Goal: Task Accomplishment & Management: Manage account settings

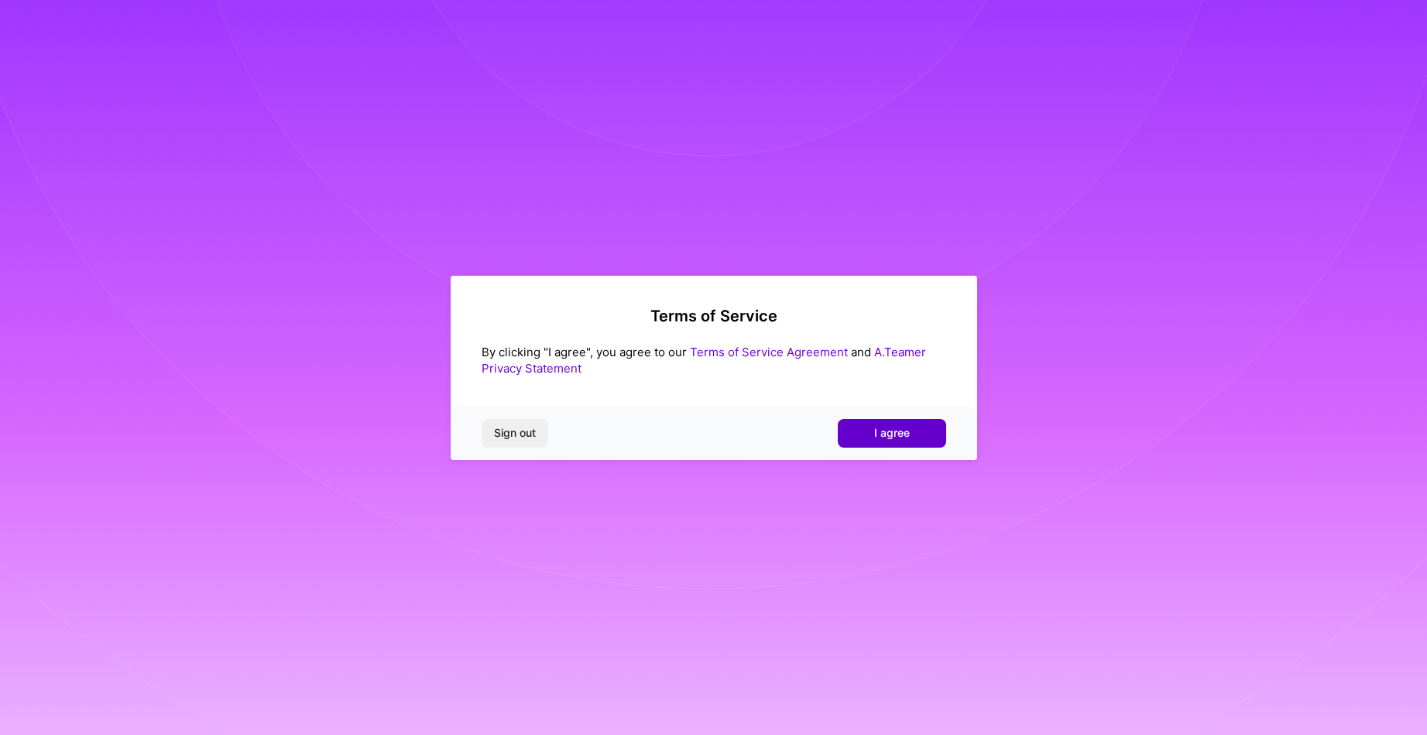
click at [897, 430] on span "I agree" at bounding box center [892, 432] width 36 height 15
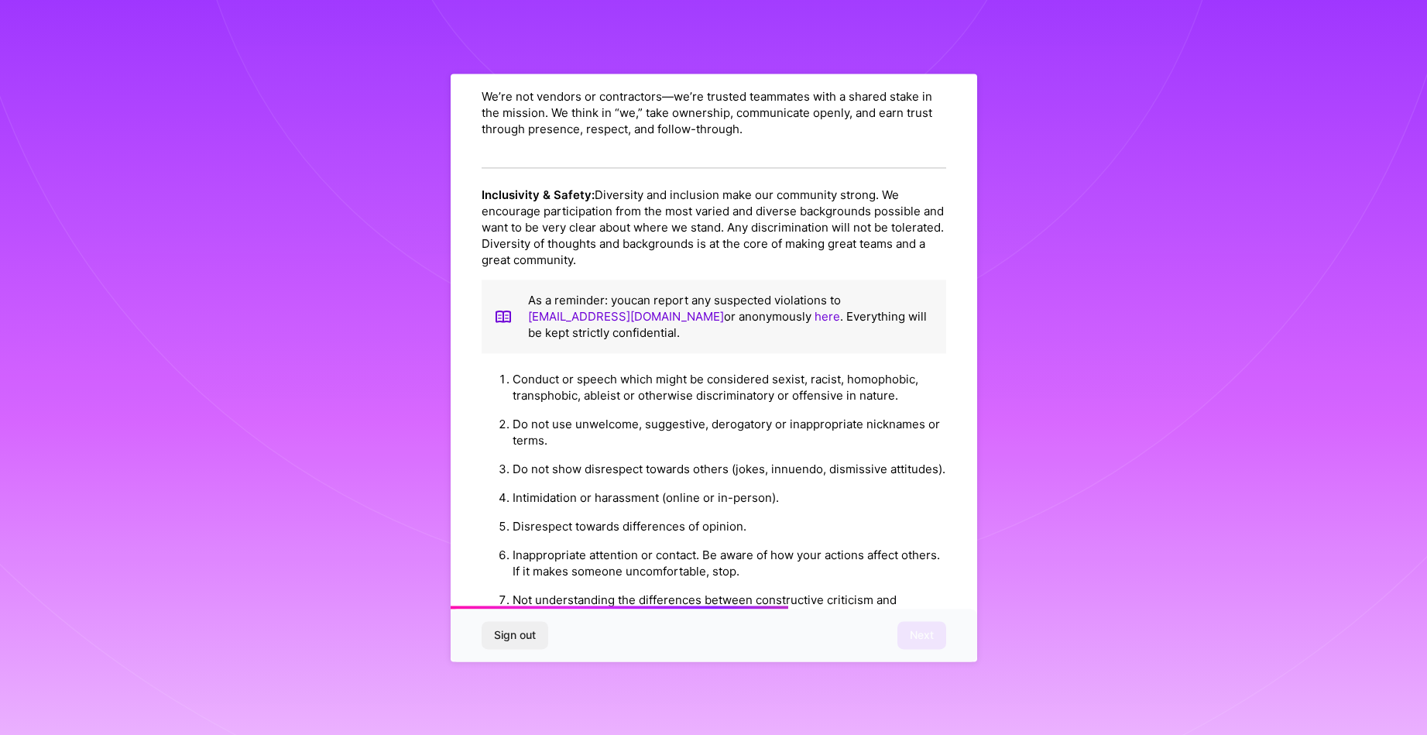
scroll to position [1648, 0]
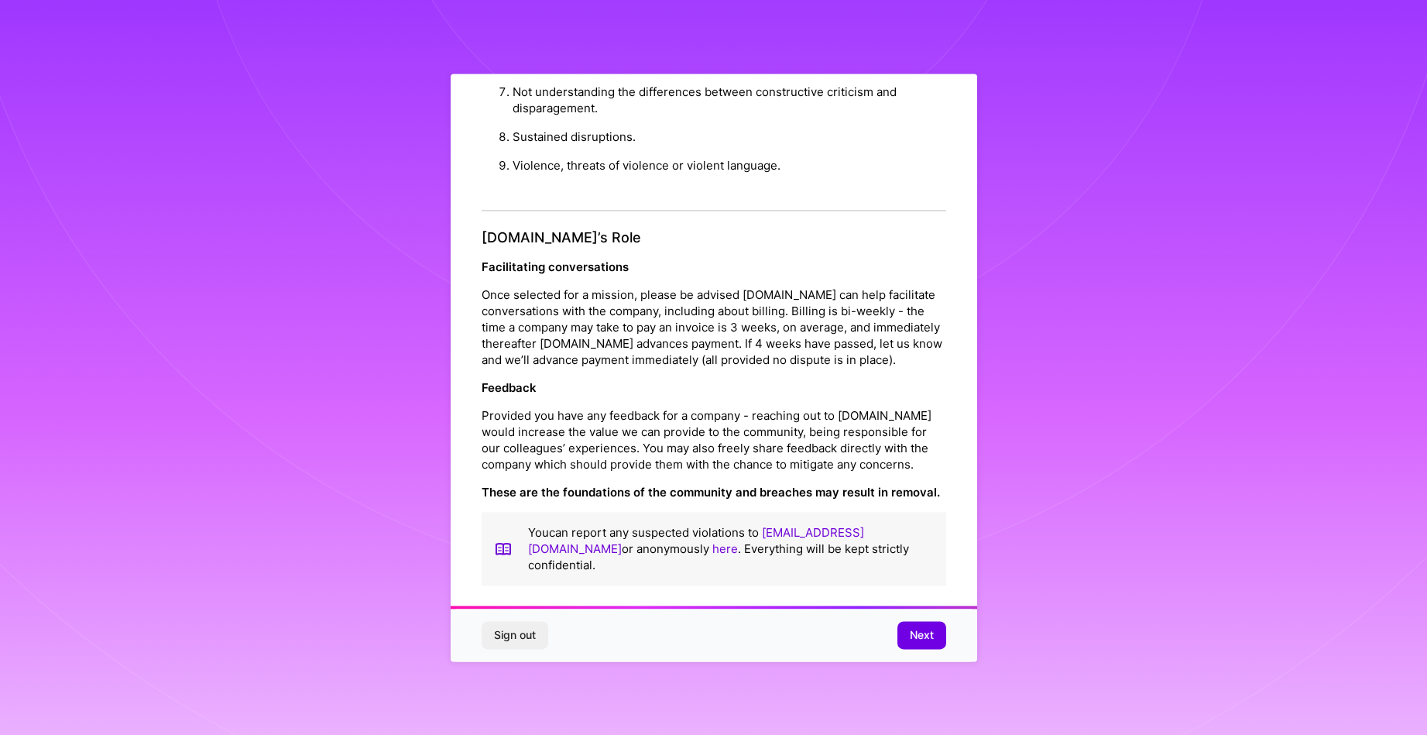
click at [915, 633] on span "Next" at bounding box center [922, 634] width 24 height 15
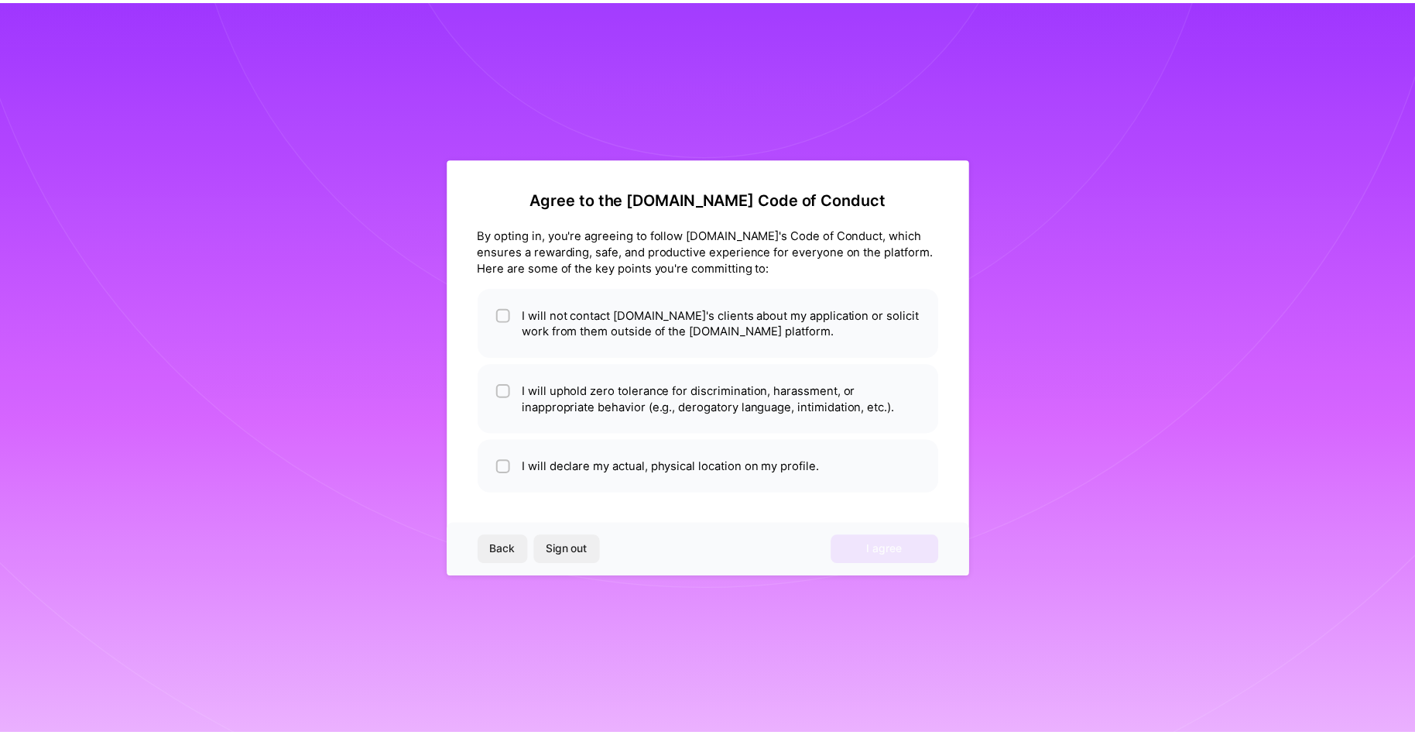
scroll to position [0, 0]
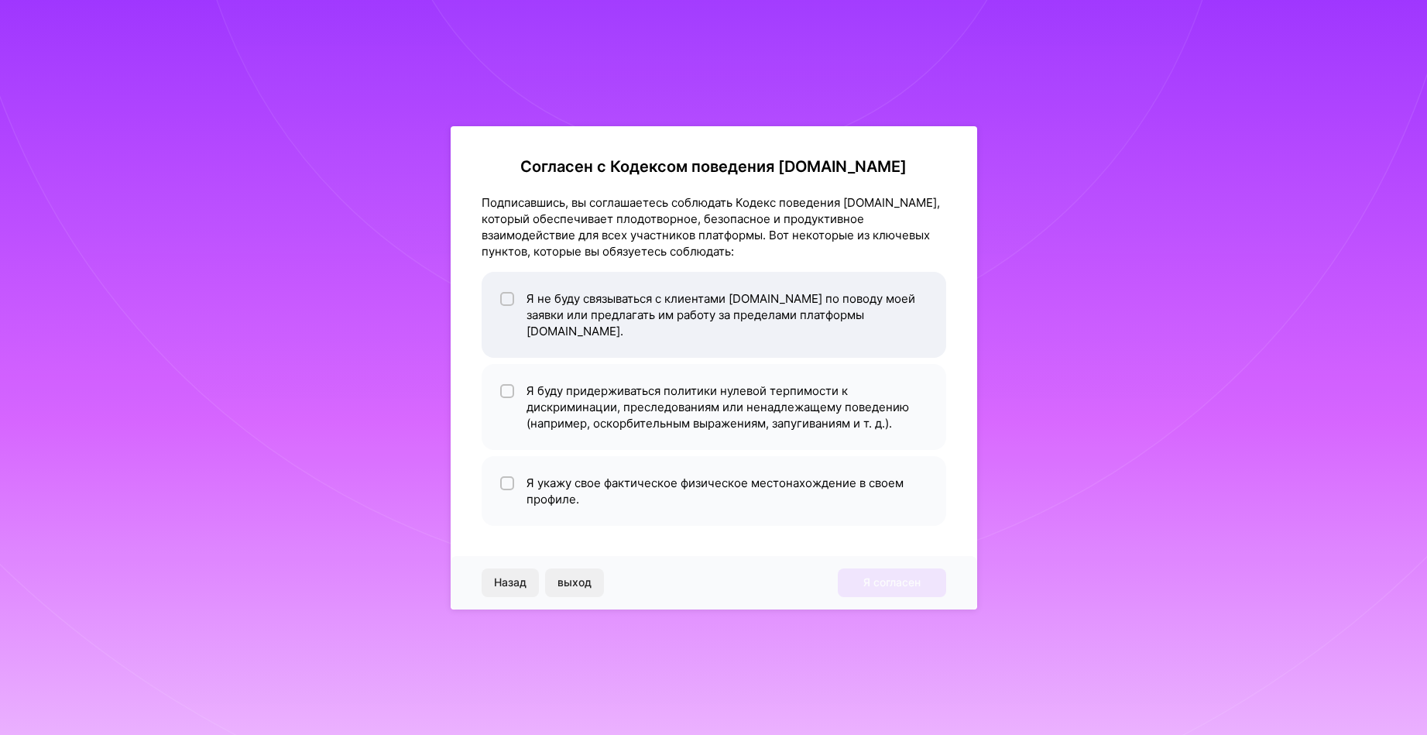
click at [489, 294] on li "Я не буду связываться с клиентами [DOMAIN_NAME] по поводу моей заявки или предл…" at bounding box center [714, 315] width 465 height 86
checkbox input "true"
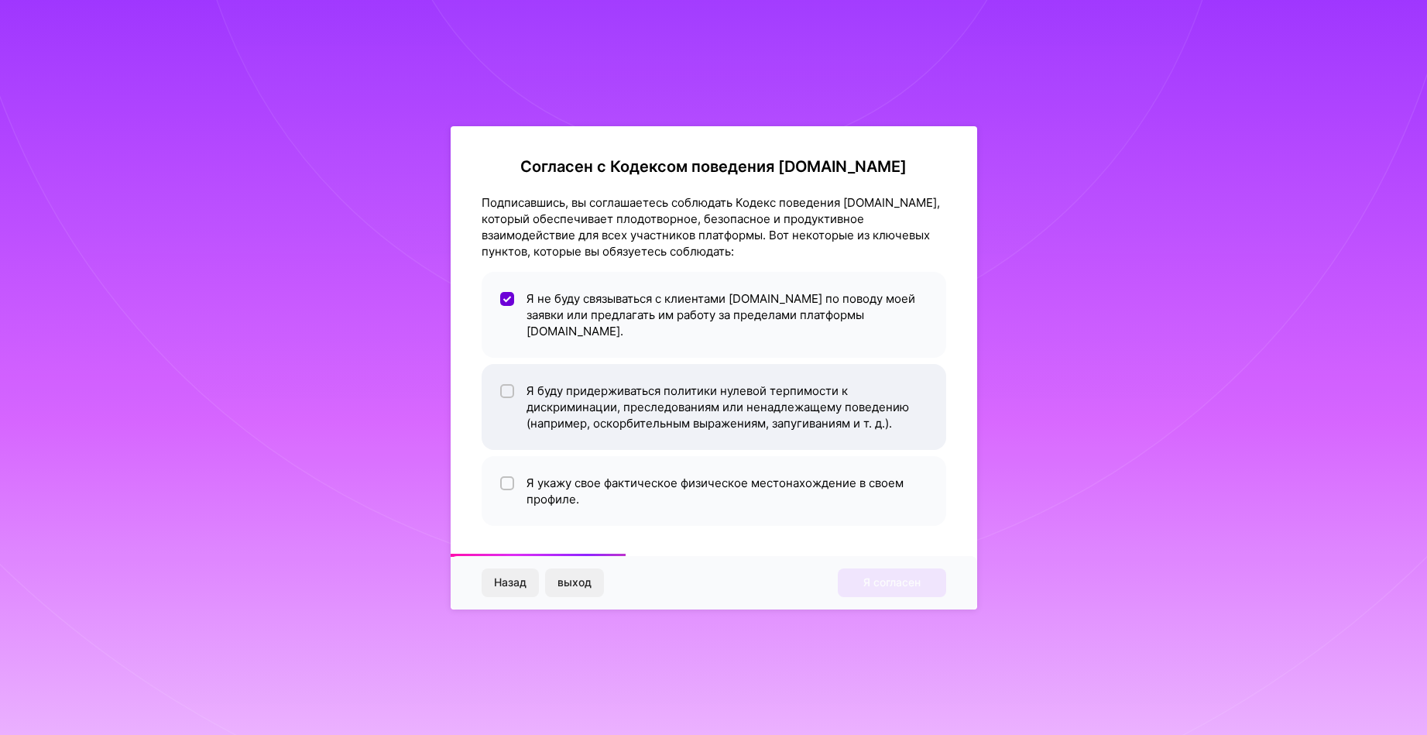
click at [500, 384] on div at bounding box center [507, 391] width 14 height 14
checkbox input "true"
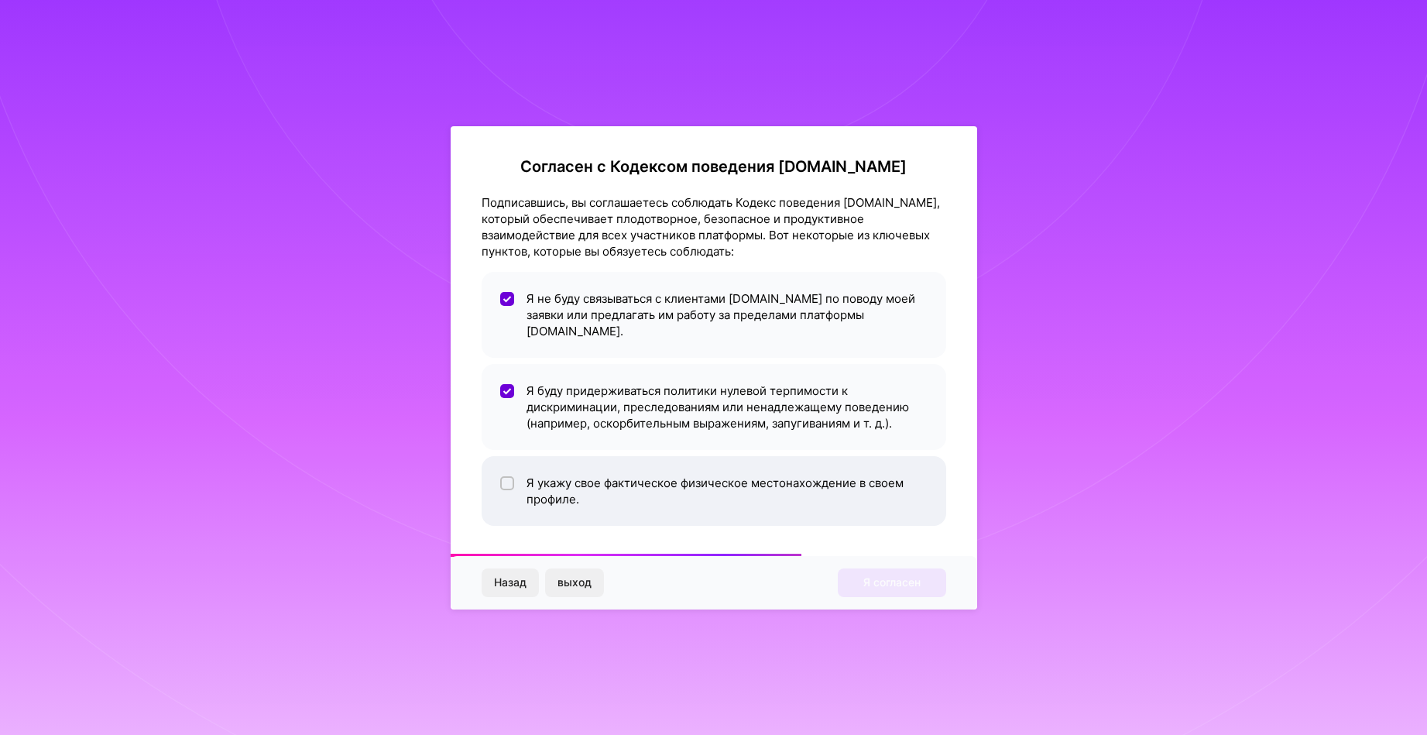
click at [502, 459] on li "Я укажу свое фактическое физическое местонахождение в своем профиле." at bounding box center [714, 491] width 465 height 70
checkbox input "true"
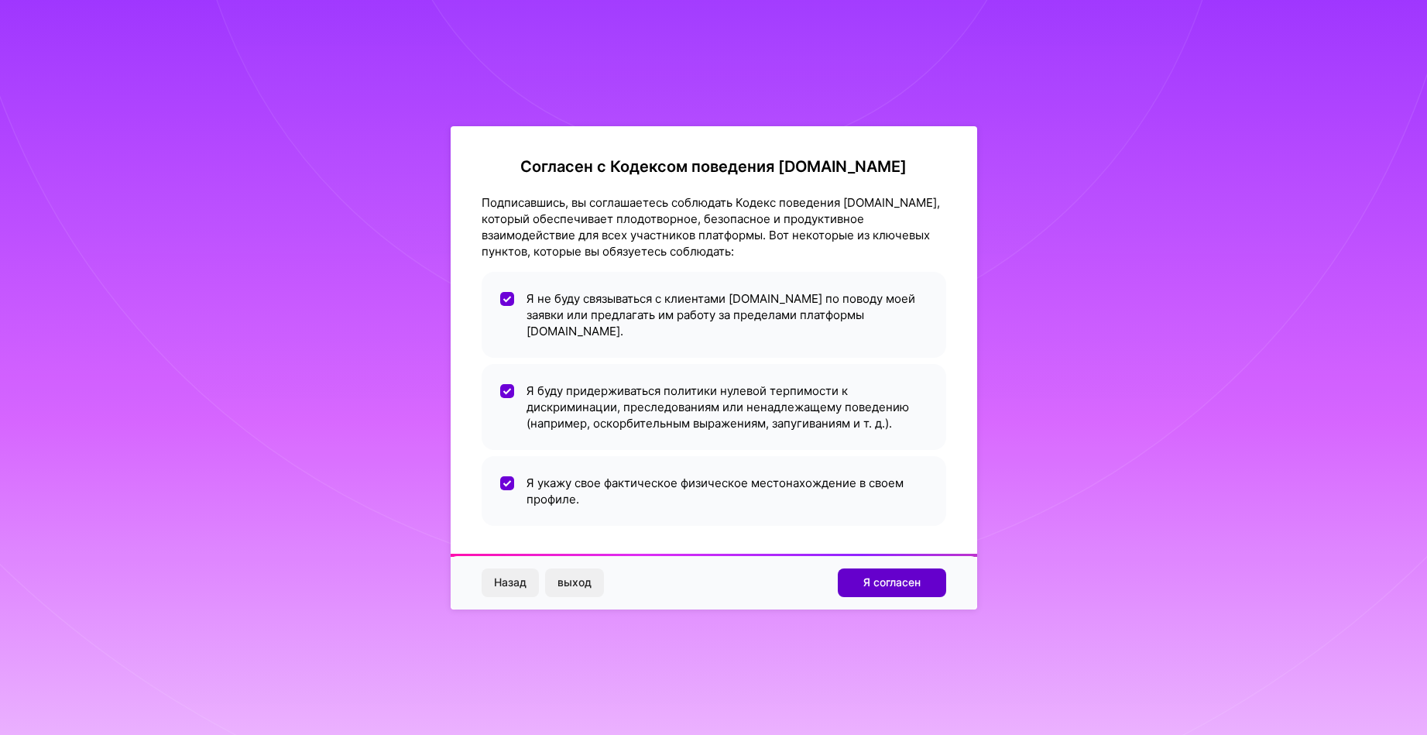
click at [886, 575] on font "Я согласен" at bounding box center [891, 581] width 57 height 13
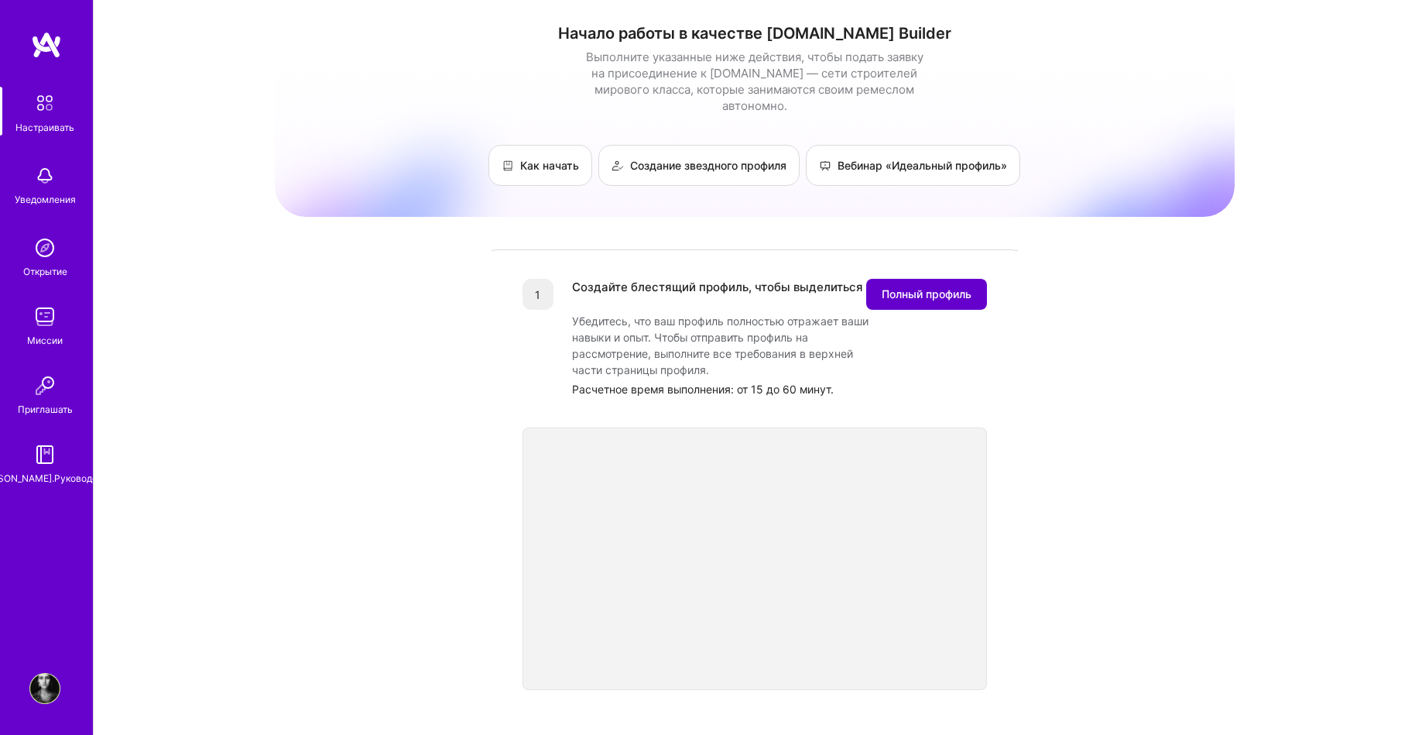
click at [907, 287] on font "Полный профиль" at bounding box center [927, 293] width 90 height 13
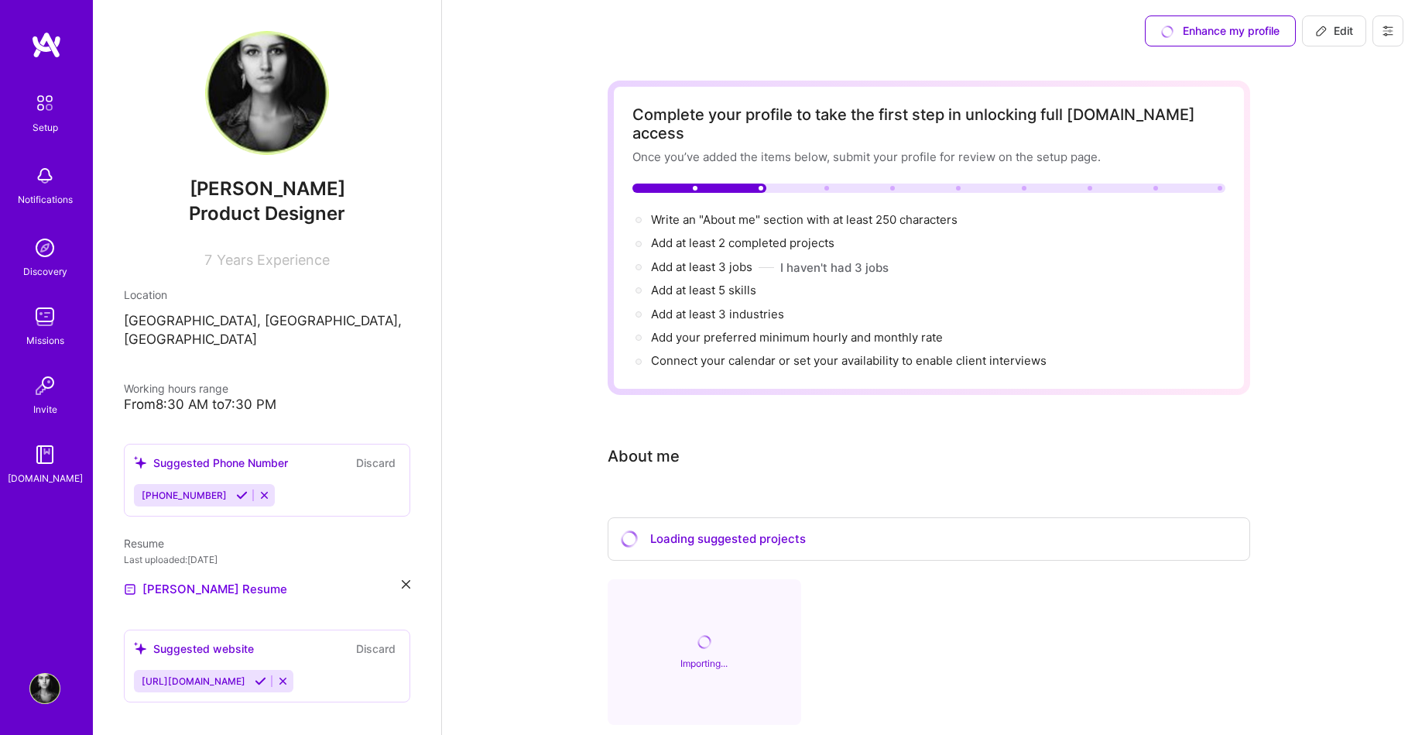
scroll to position [301, 0]
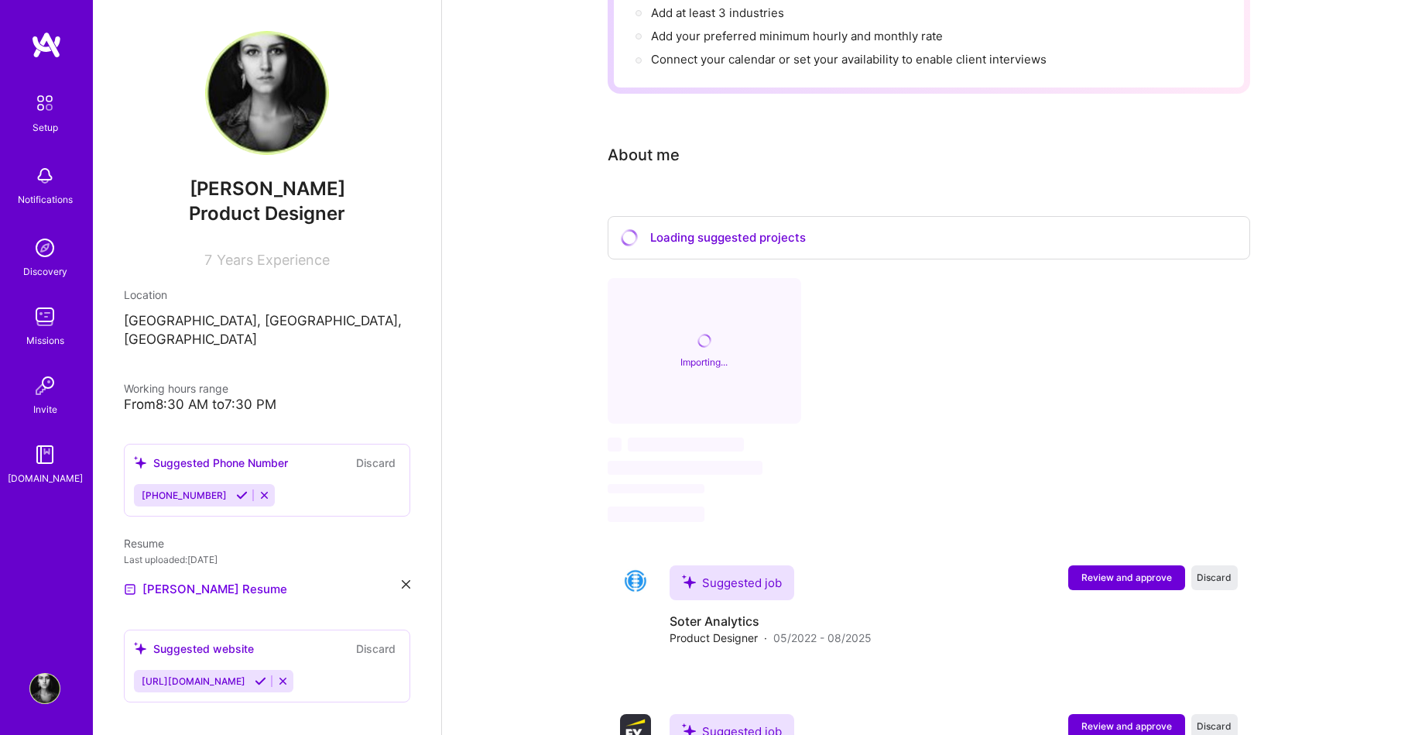
click at [863, 216] on div "Loading suggested projects" at bounding box center [929, 238] width 643 height 44
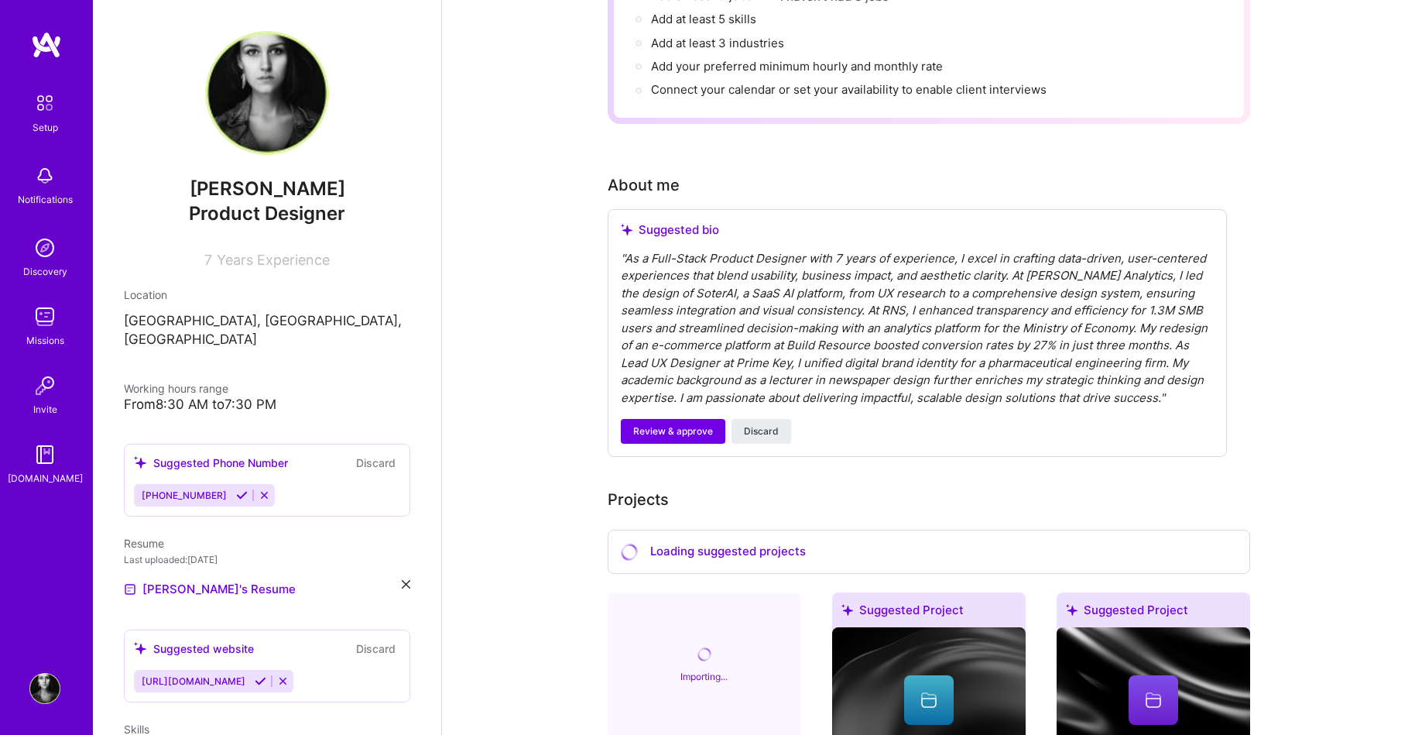
scroll to position [272, 0]
click at [623, 249] on div "" As a Full-Stack Product Designer with 7 years of experience, I excel in craft…" at bounding box center [917, 327] width 593 height 157
click at [621, 249] on div "" As a Full-Stack Product Designer with 7 years of experience, I excel in craft…" at bounding box center [917, 327] width 593 height 157
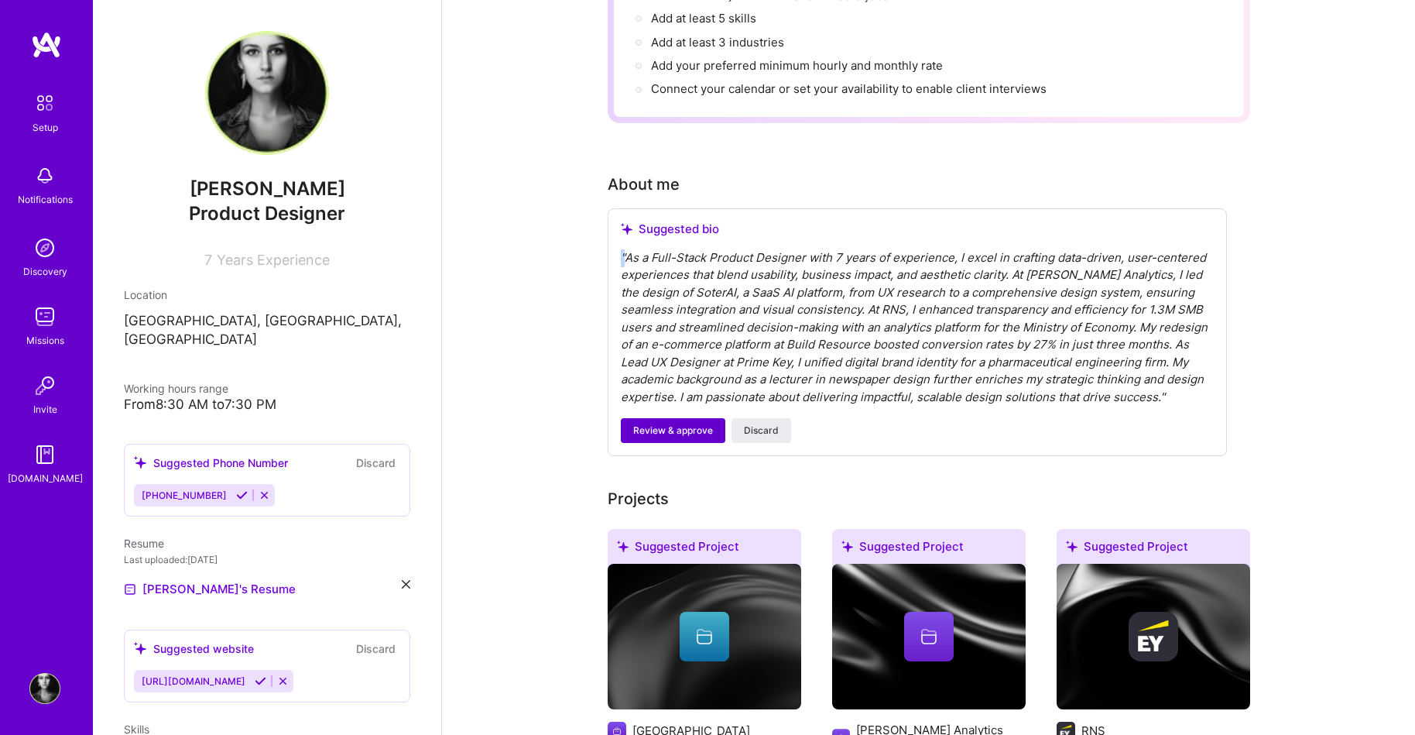
click at [695, 423] on span "Review & approve" at bounding box center [673, 430] width 80 height 14
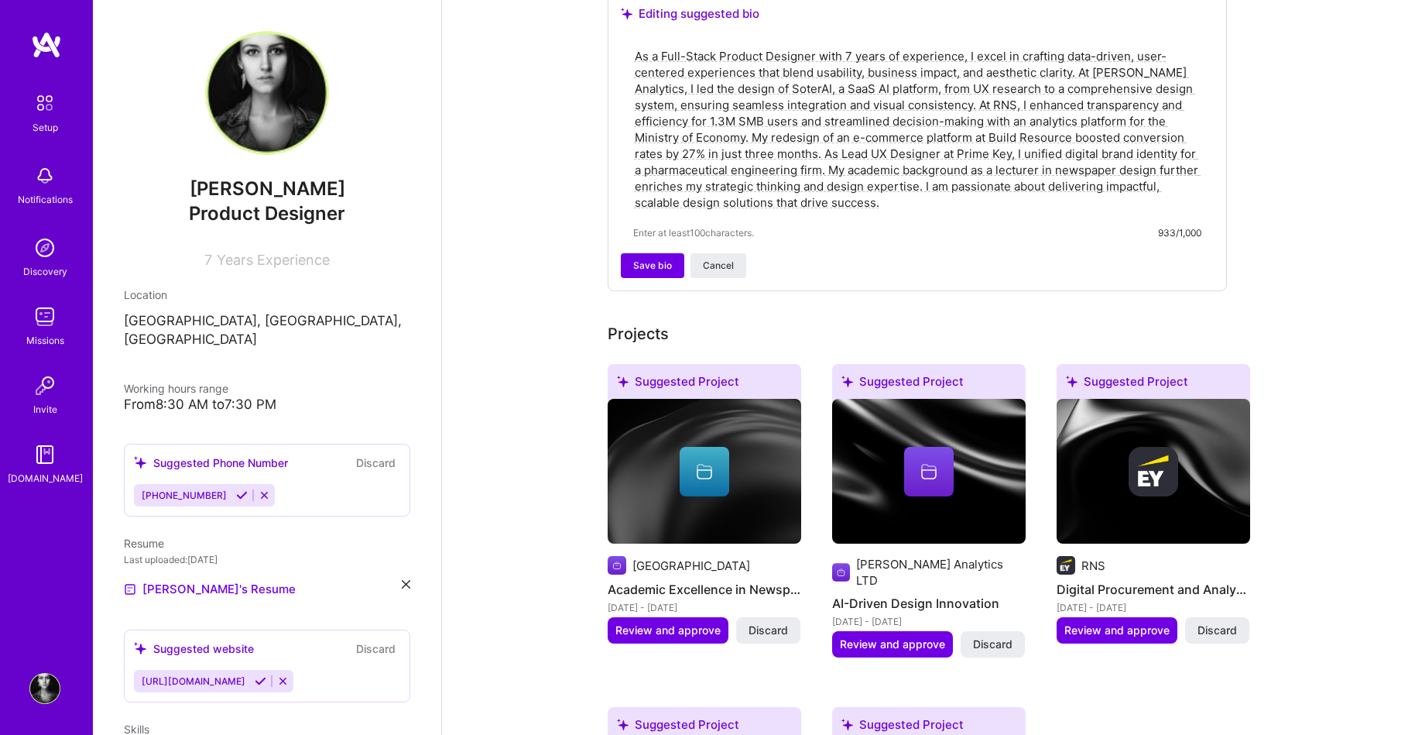
scroll to position [474, 0]
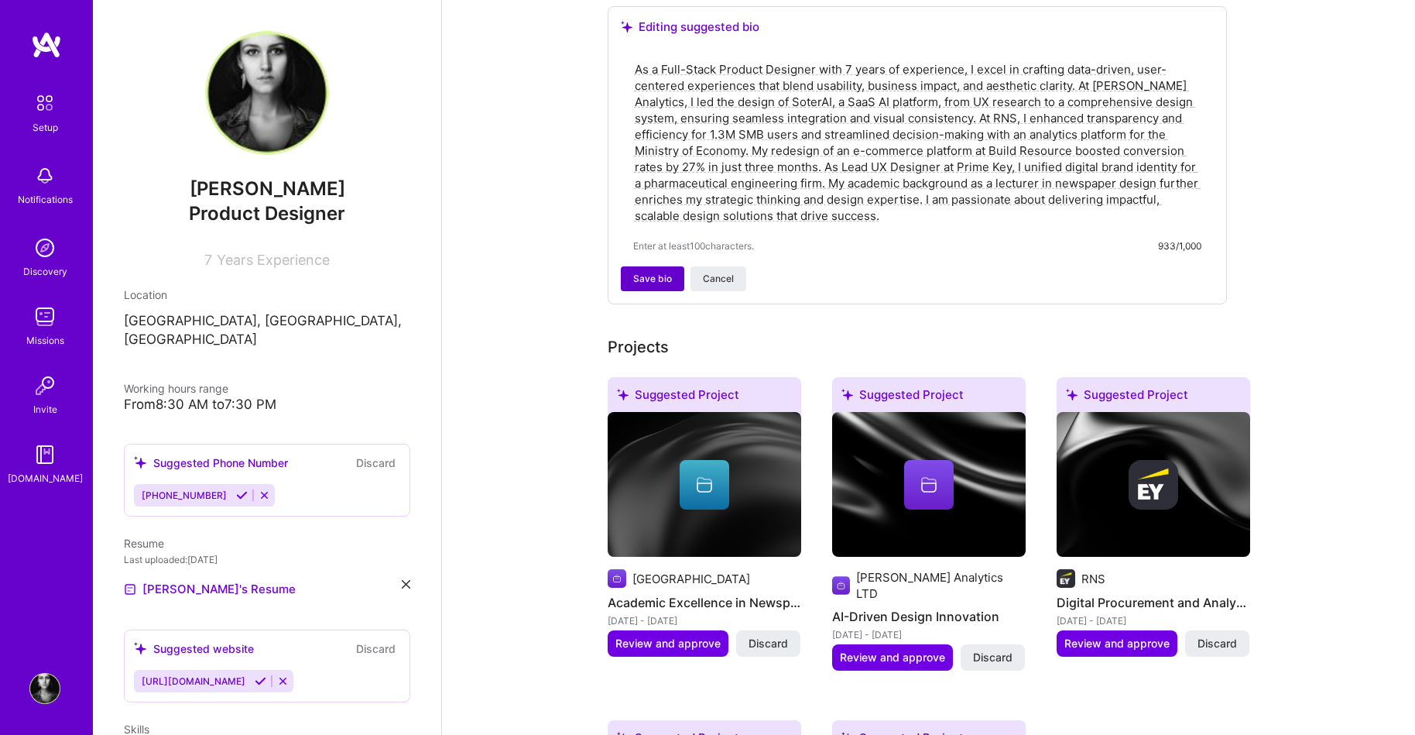
click at [660, 272] on span "Save bio" at bounding box center [652, 279] width 39 height 14
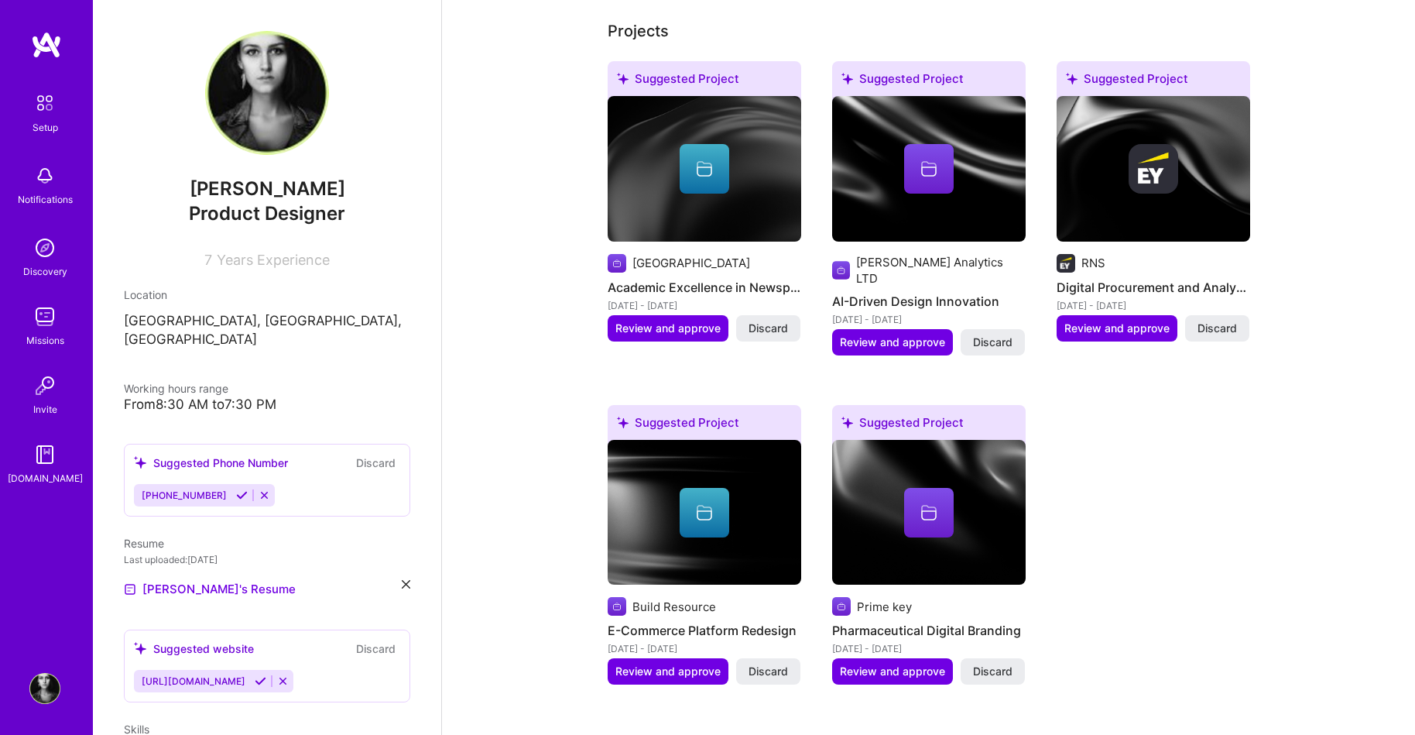
scroll to position [602, 0]
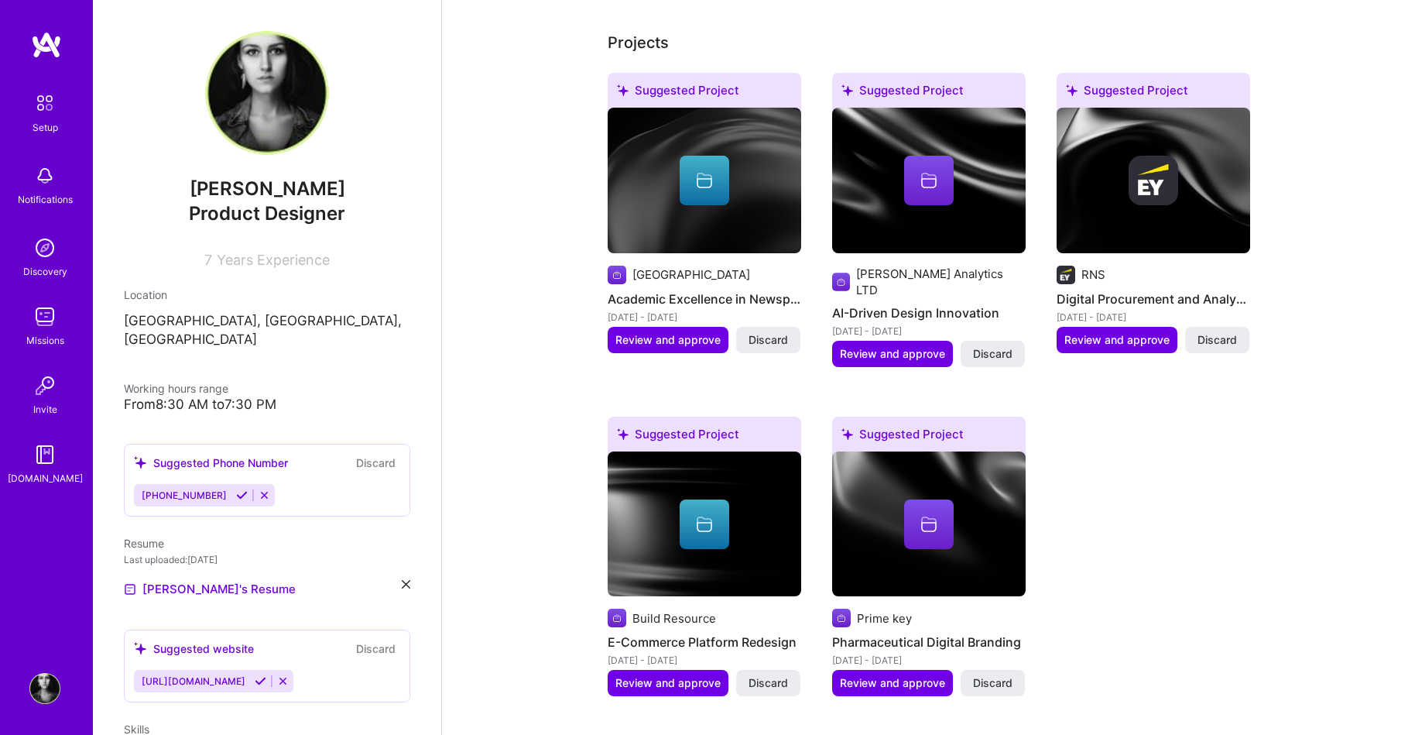
click at [927, 177] on div at bounding box center [929, 181] width 50 height 50
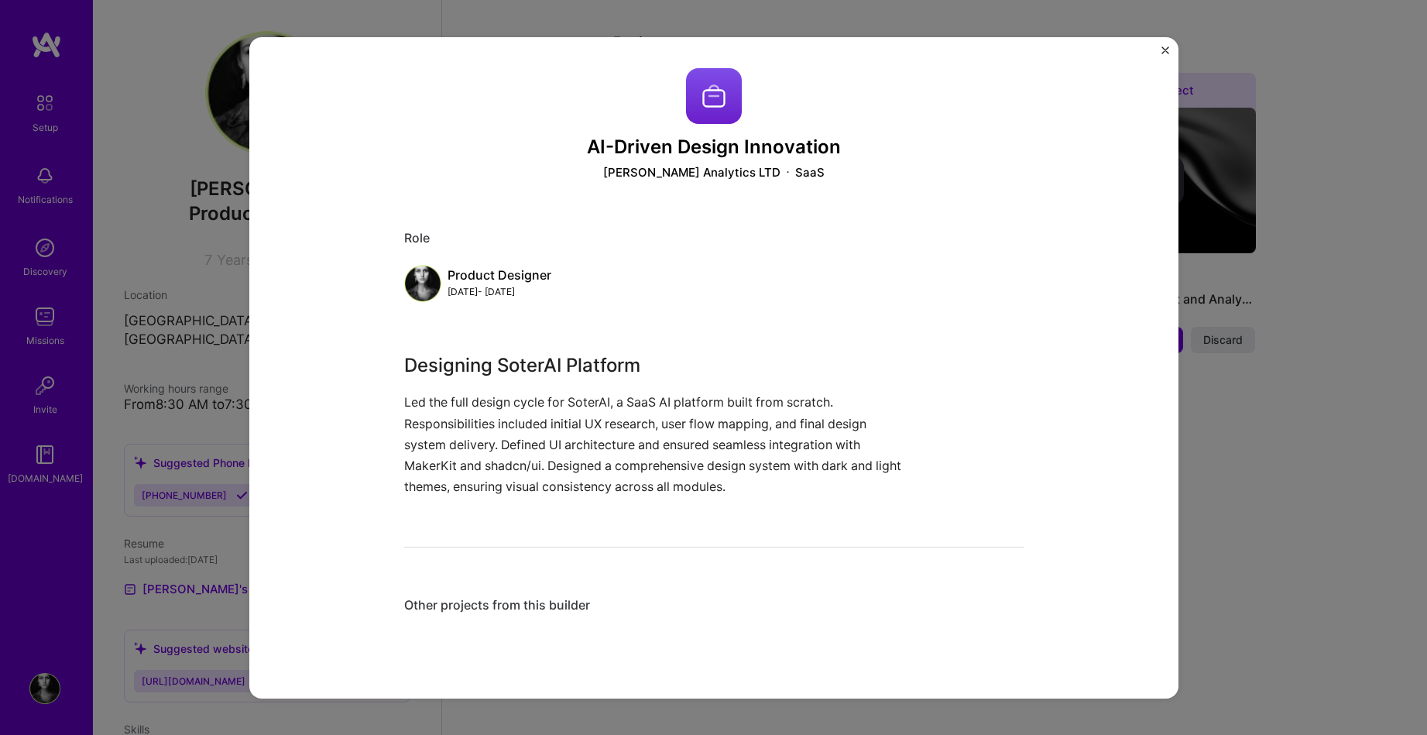
click at [1157, 53] on div "AI-Driven Design Innovation Soter Analytics LTD SaaS Role Product Designer May,…" at bounding box center [713, 366] width 929 height 661
click at [1164, 50] on img "Close" at bounding box center [1165, 50] width 8 height 8
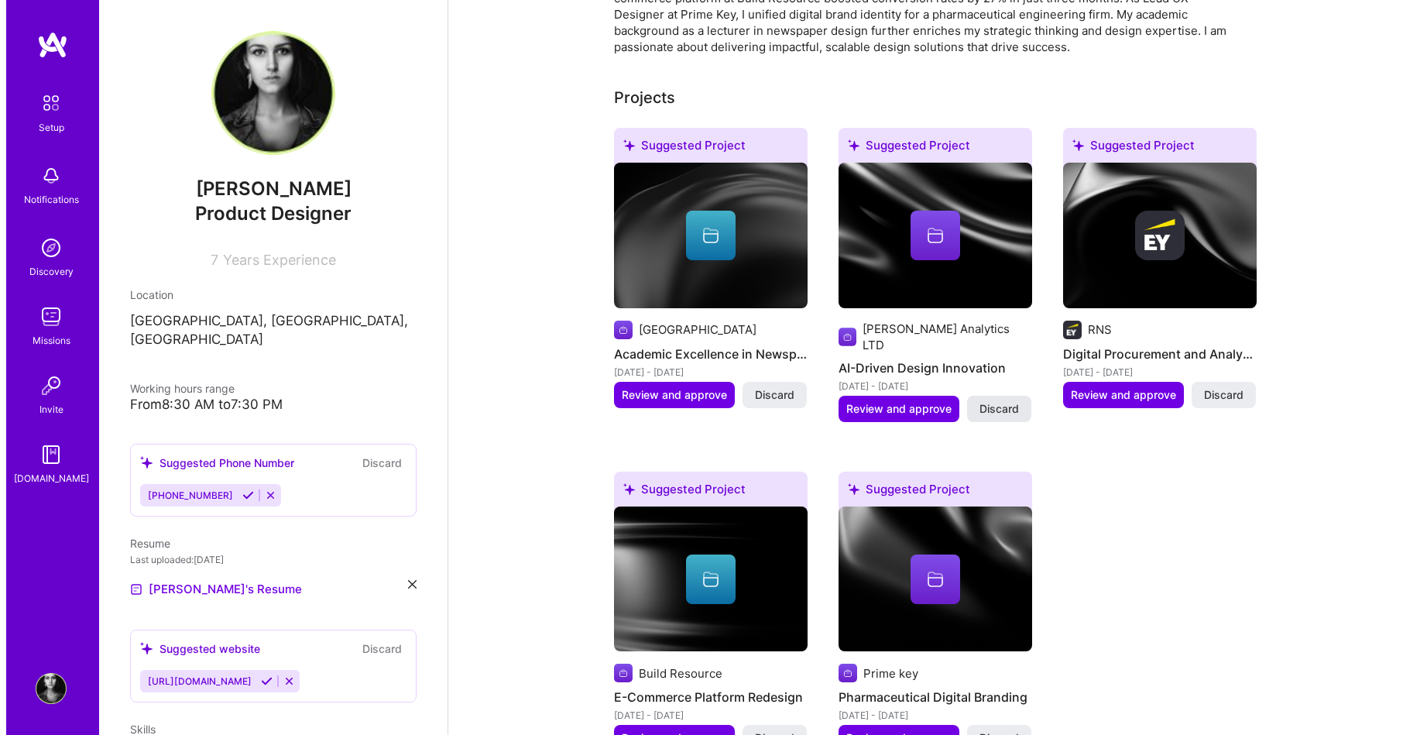
scroll to position [482, 0]
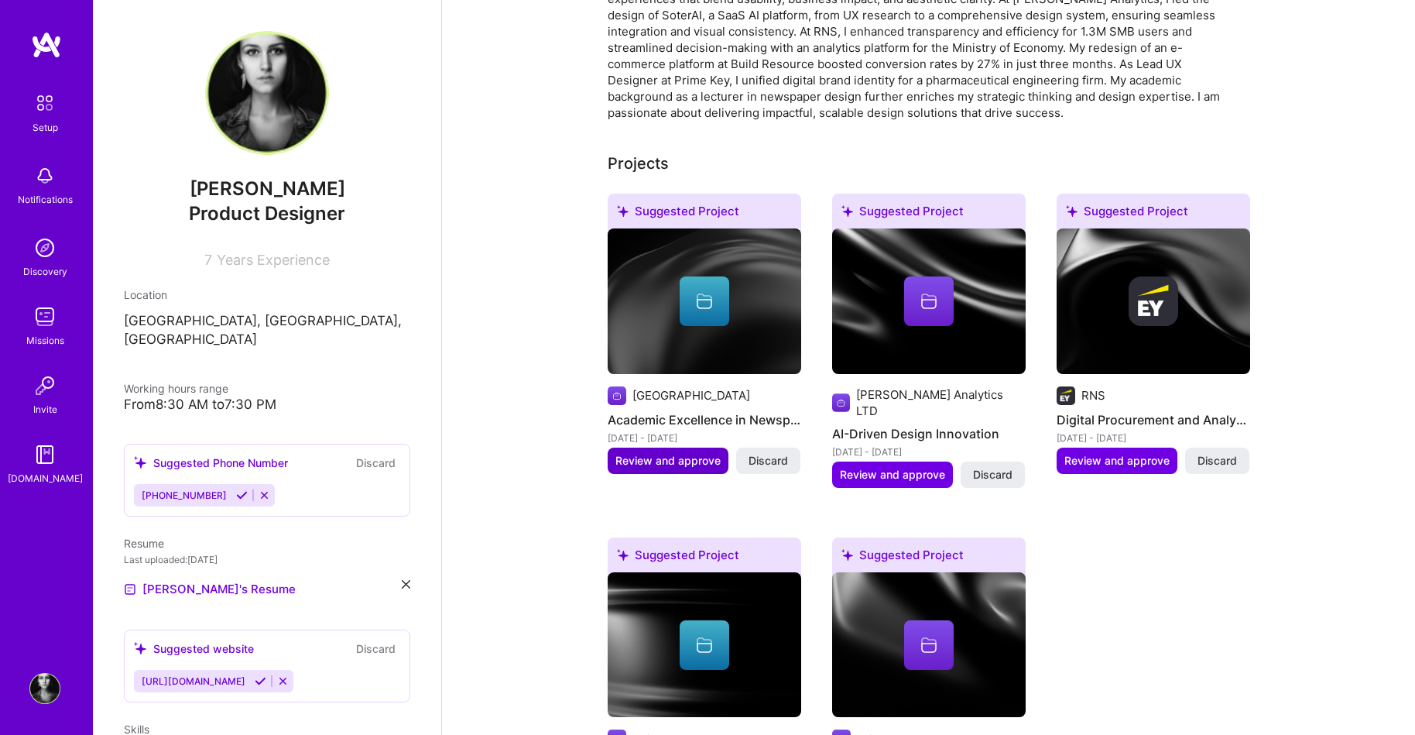
click at [684, 453] on span "Review and approve" at bounding box center [667, 460] width 105 height 15
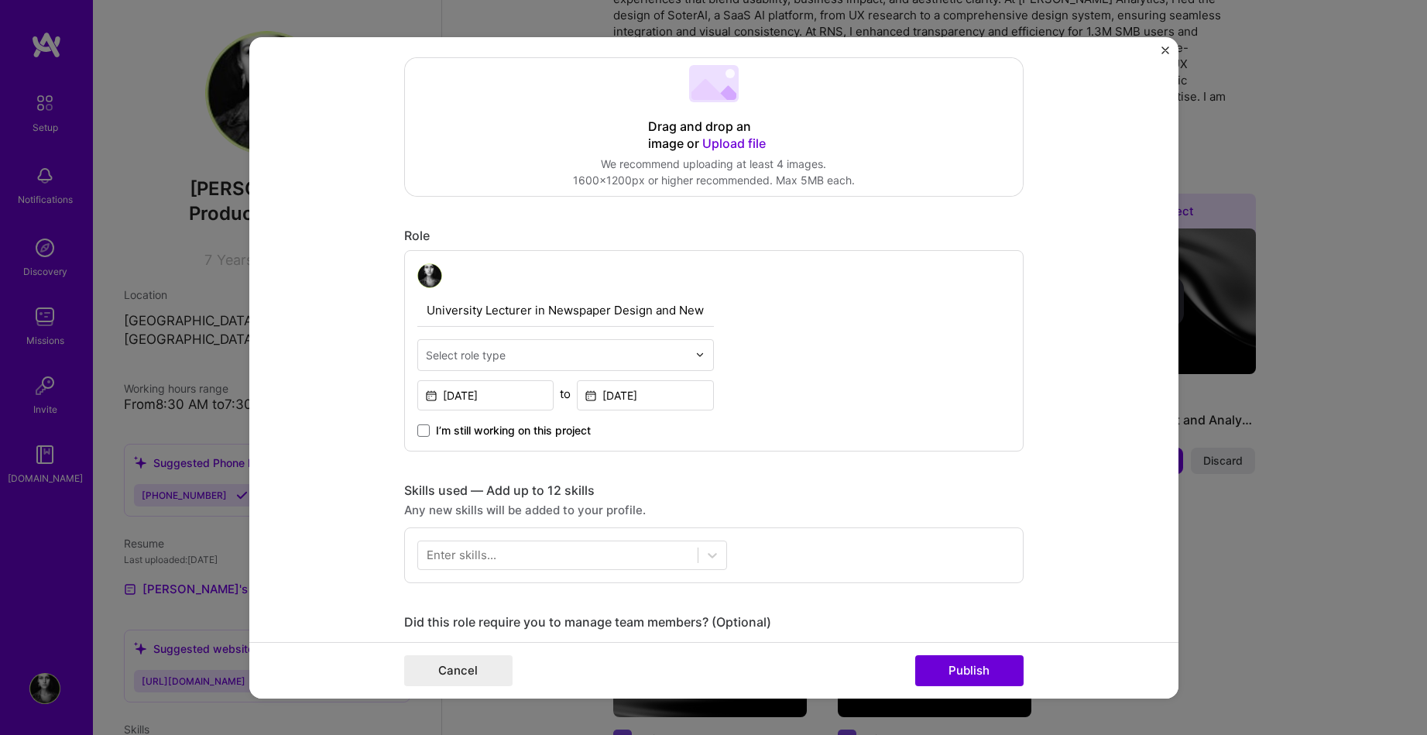
scroll to position [653, 0]
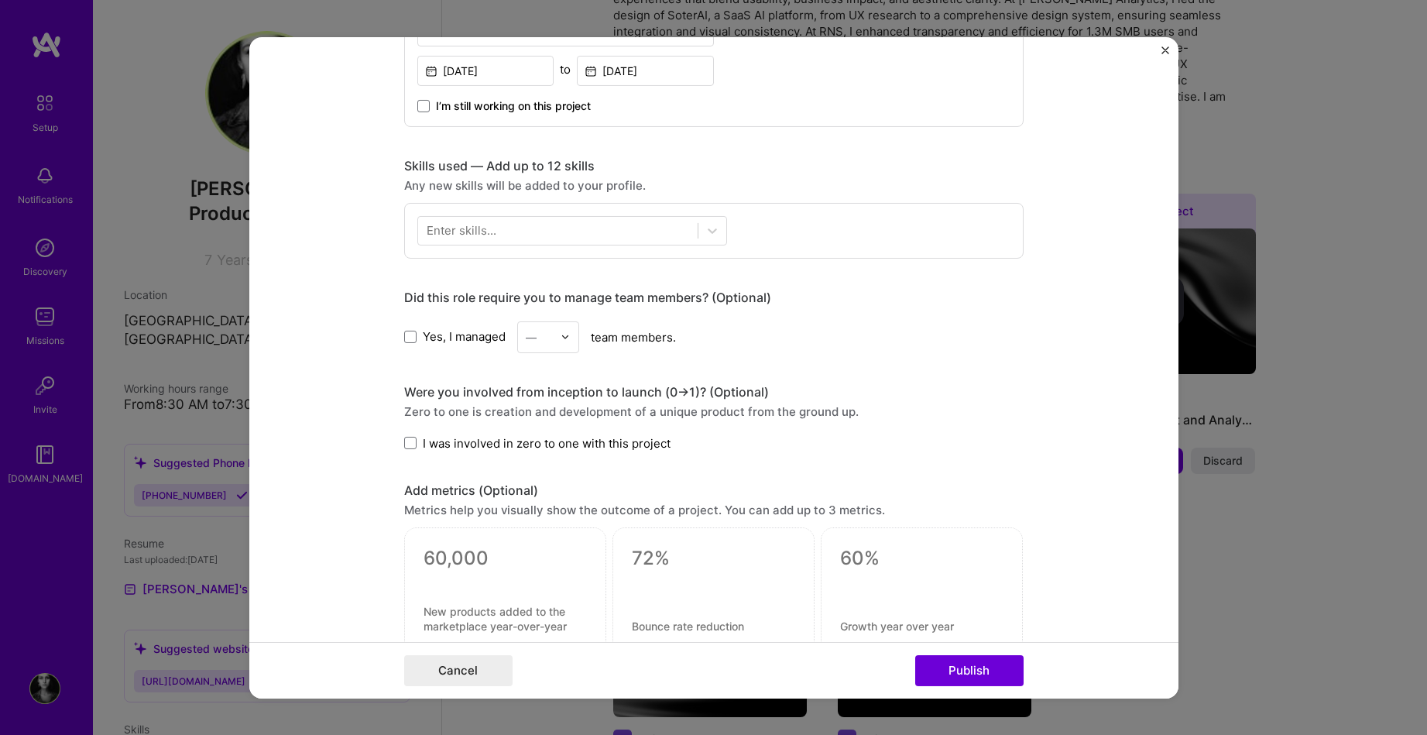
click at [1161, 51] on img "Close" at bounding box center [1165, 50] width 8 height 8
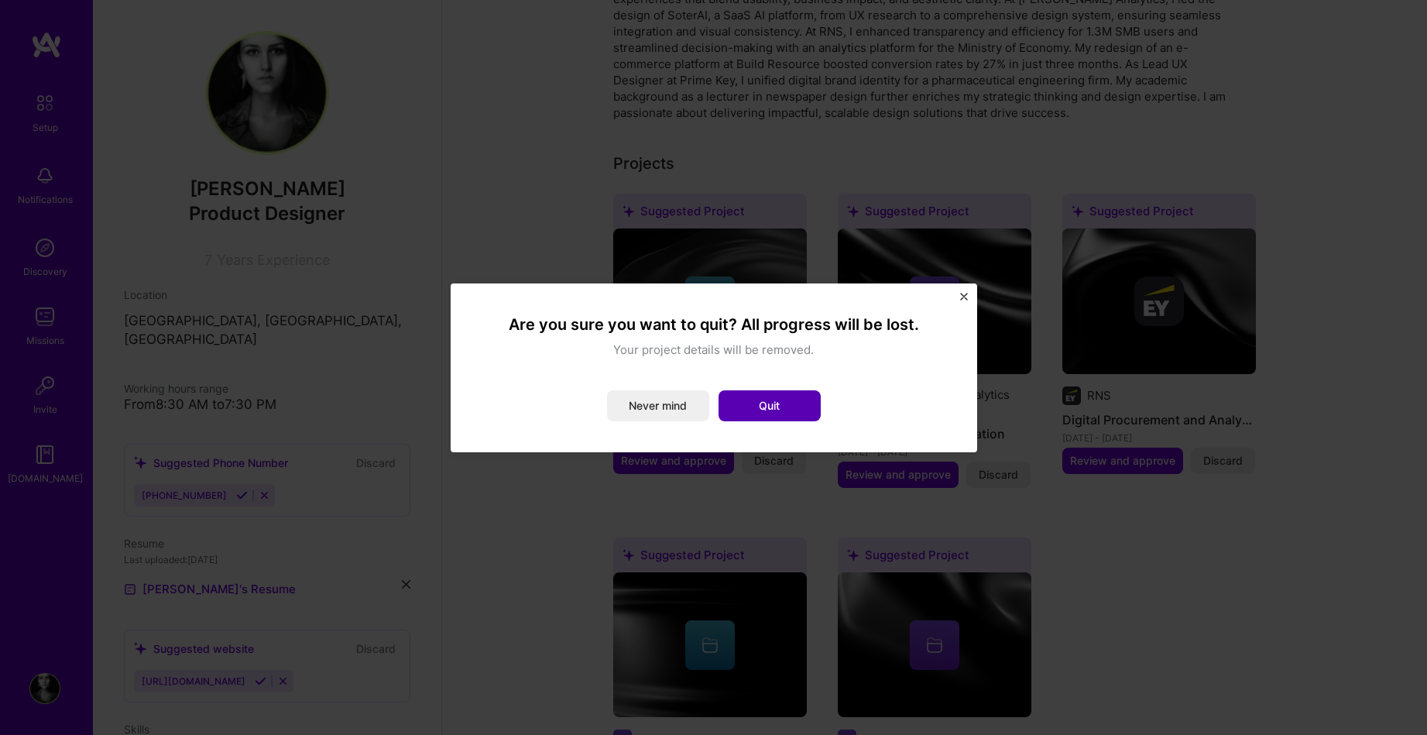
click at [789, 408] on button "Quit" at bounding box center [769, 405] width 102 height 31
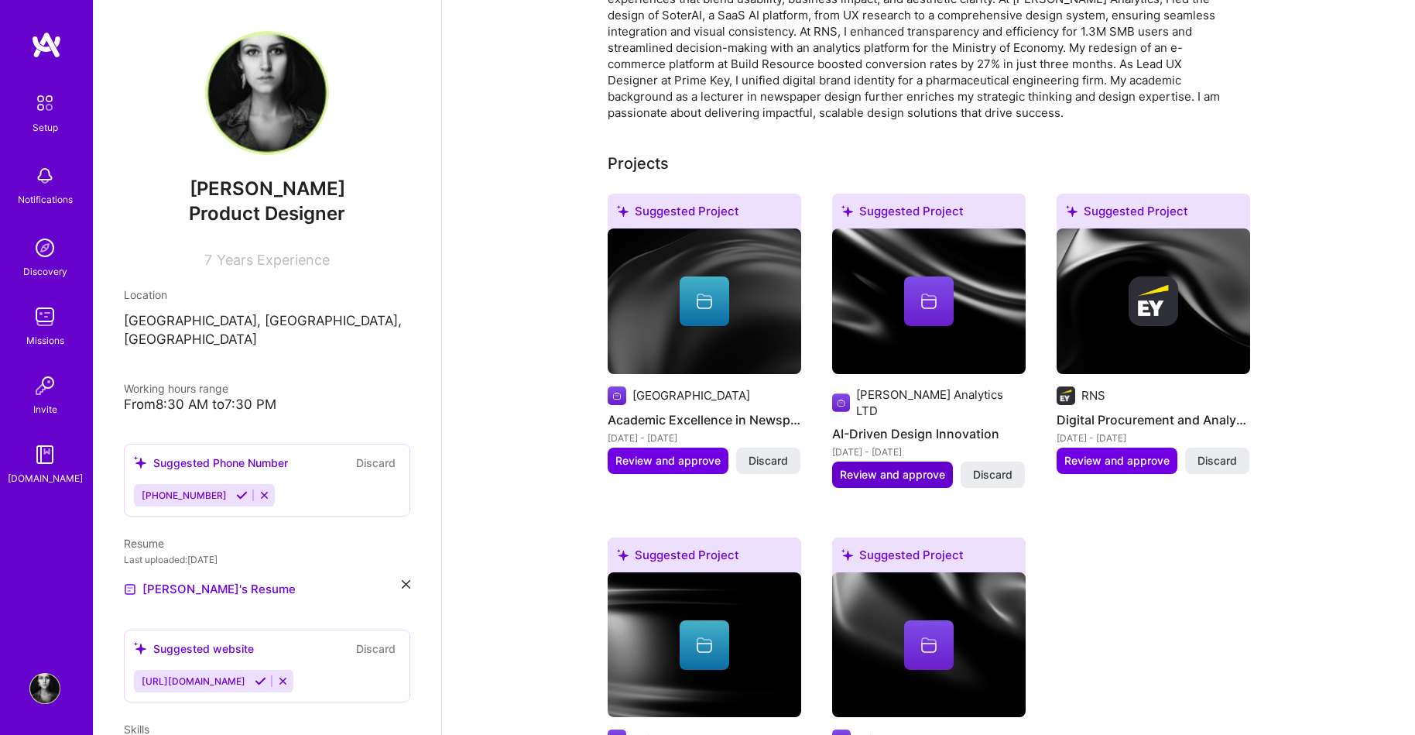
click at [927, 467] on span "Review and approve" at bounding box center [892, 474] width 105 height 15
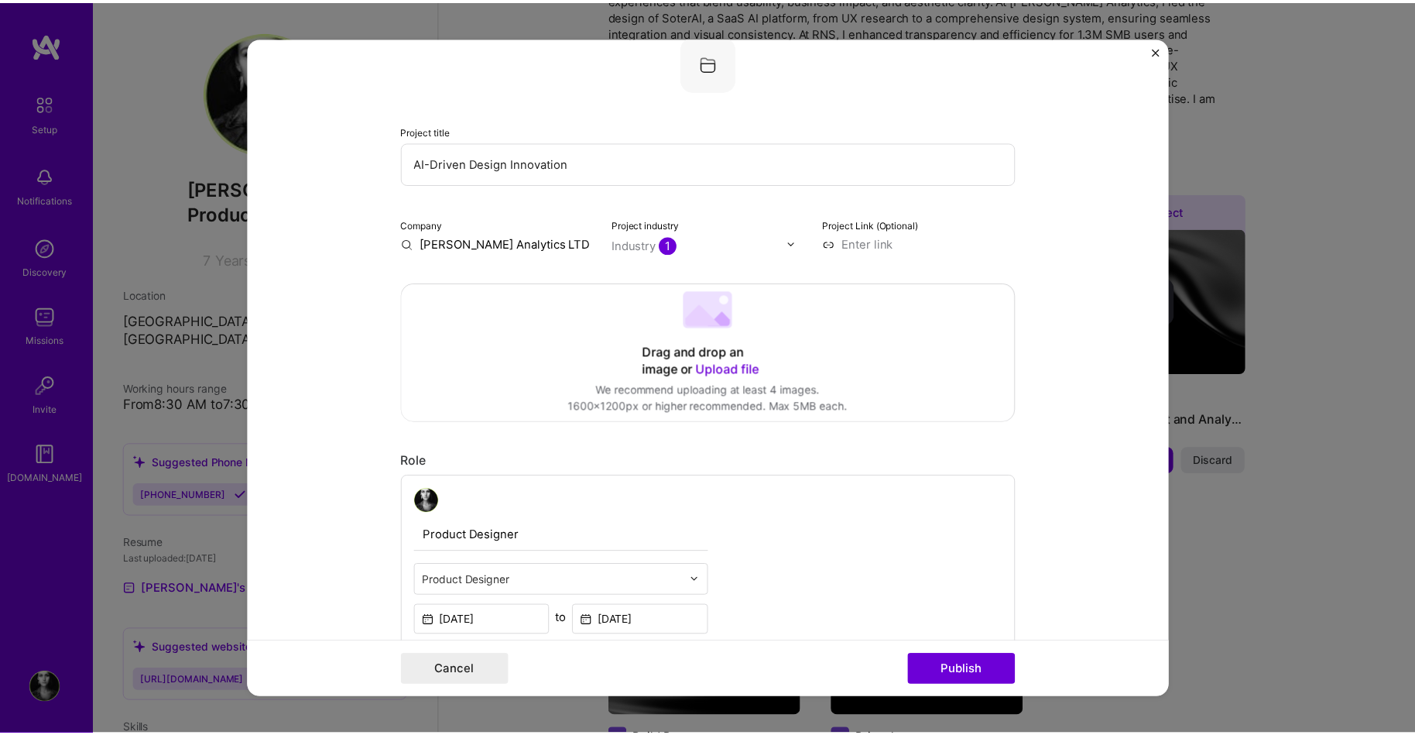
scroll to position [0, 0]
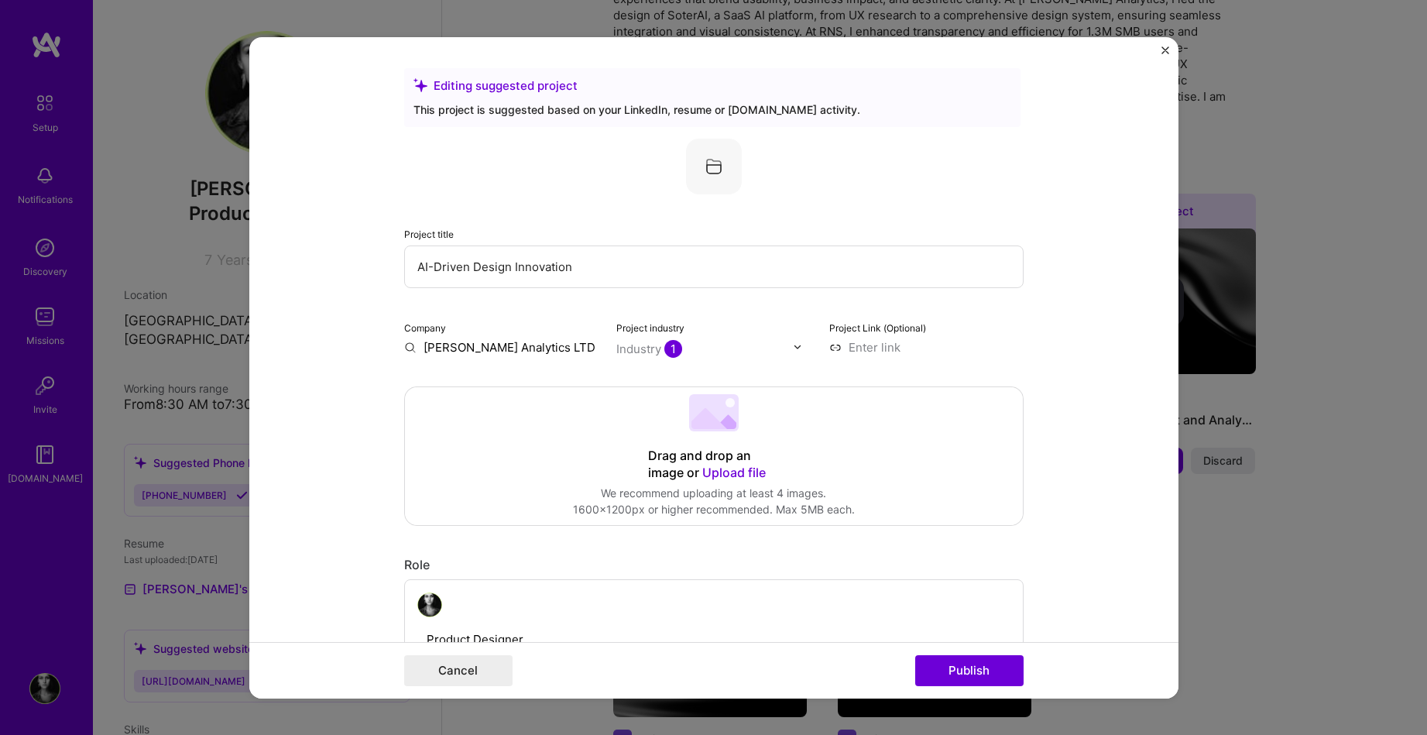
click at [1162, 46] on img "Close" at bounding box center [1165, 50] width 8 height 8
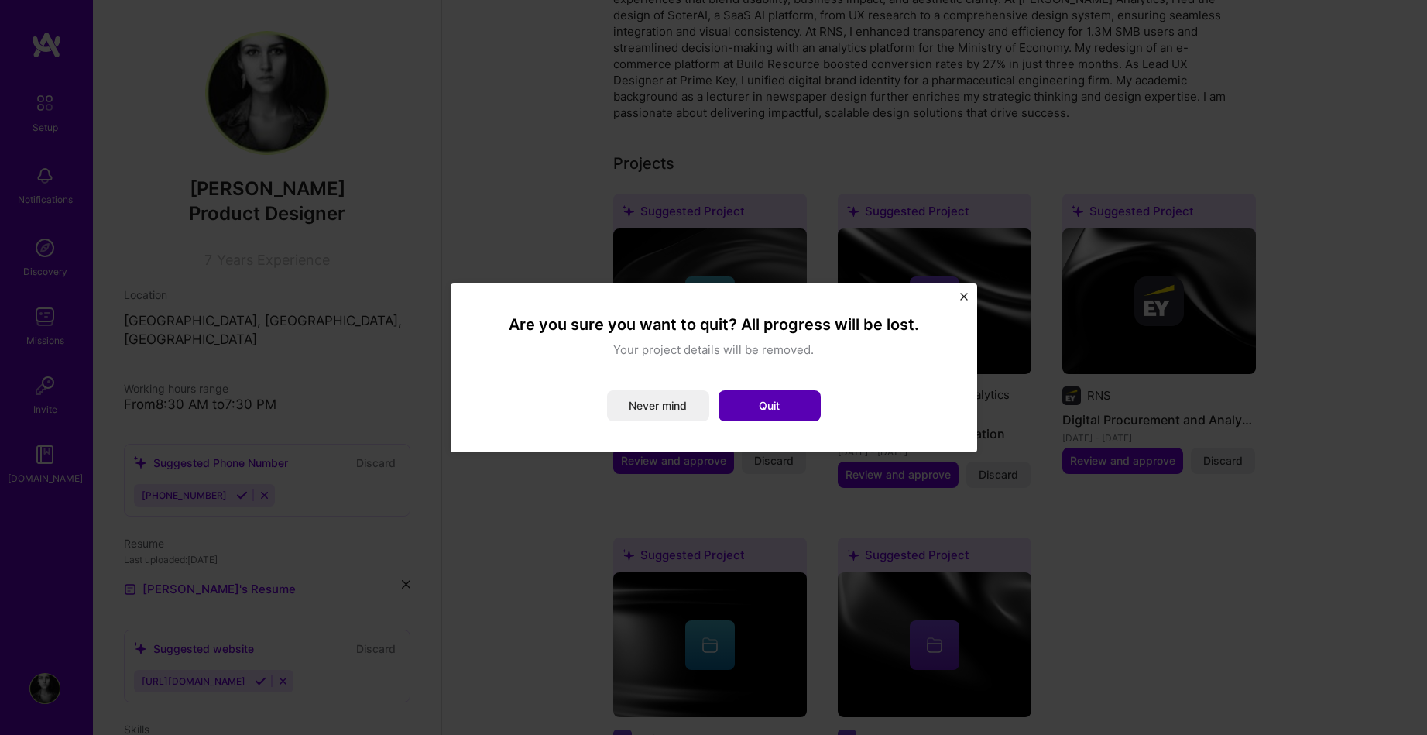
click at [737, 403] on button "Quit" at bounding box center [769, 405] width 102 height 31
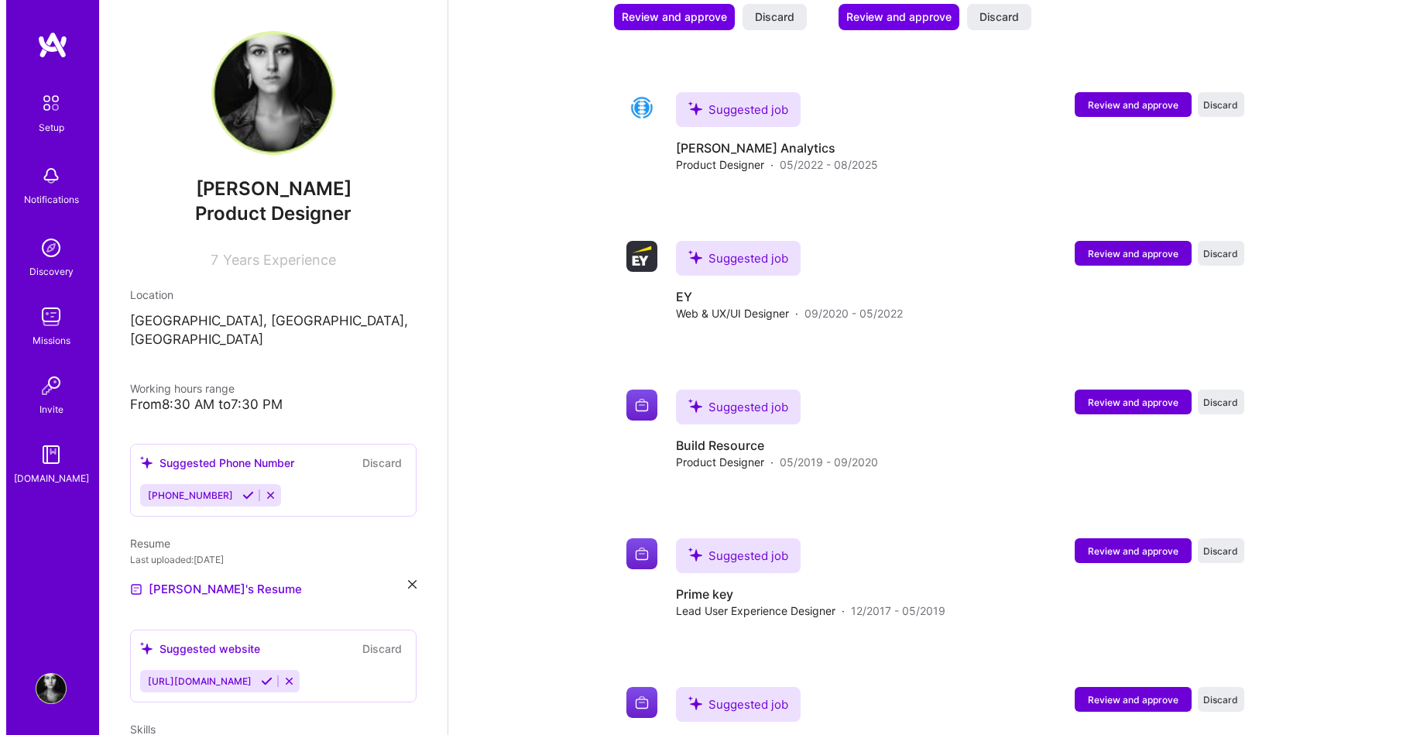
scroll to position [1197, 0]
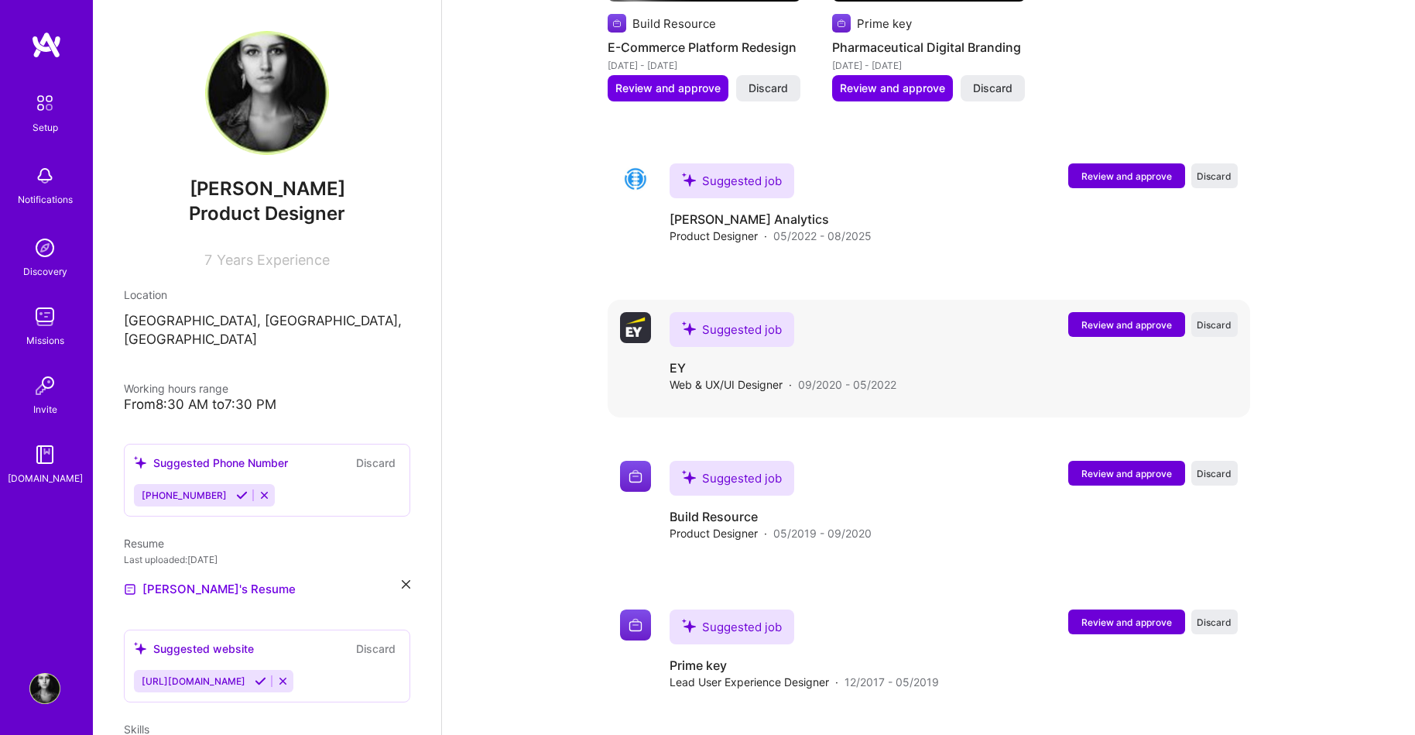
click at [1116, 318] on span "Review and approve" at bounding box center [1127, 324] width 91 height 13
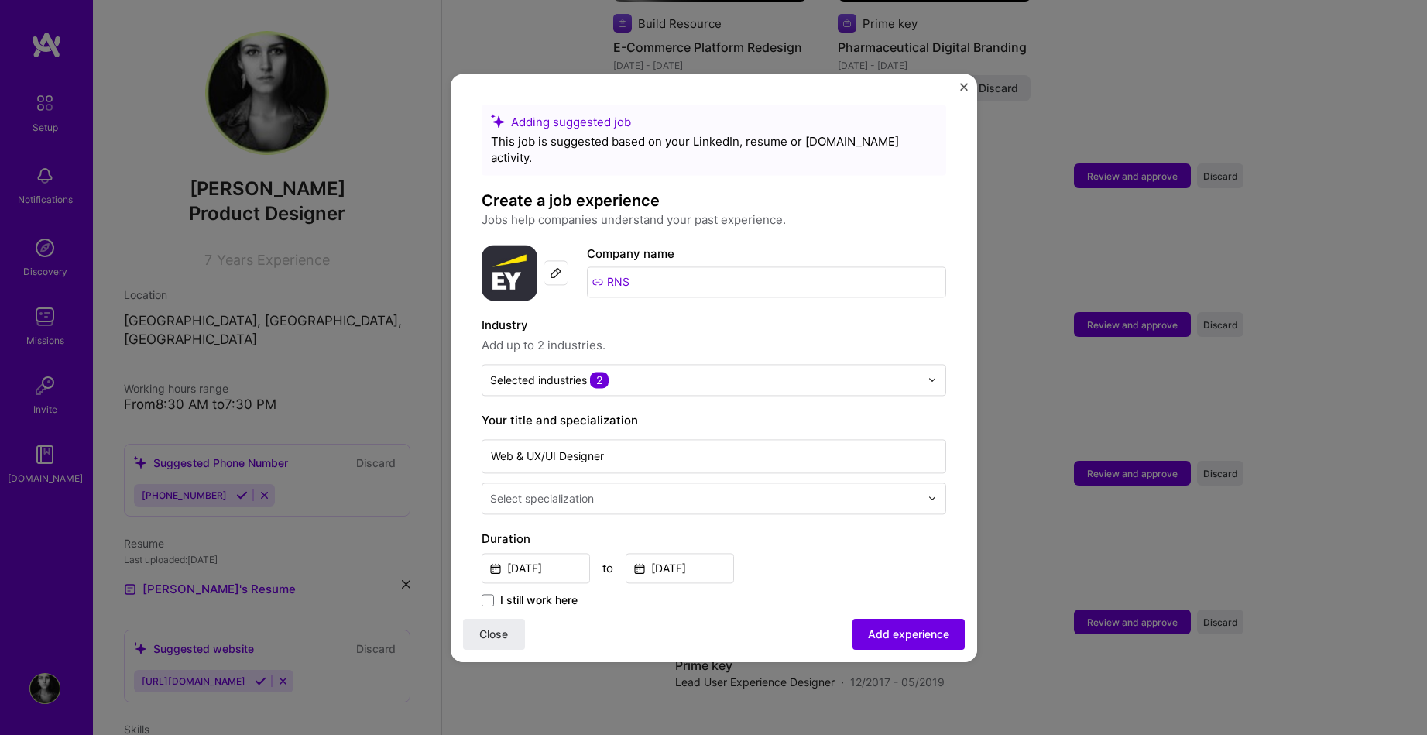
click at [557, 262] on div at bounding box center [555, 272] width 25 height 25
click at [511, 262] on img at bounding box center [510, 273] width 56 height 56
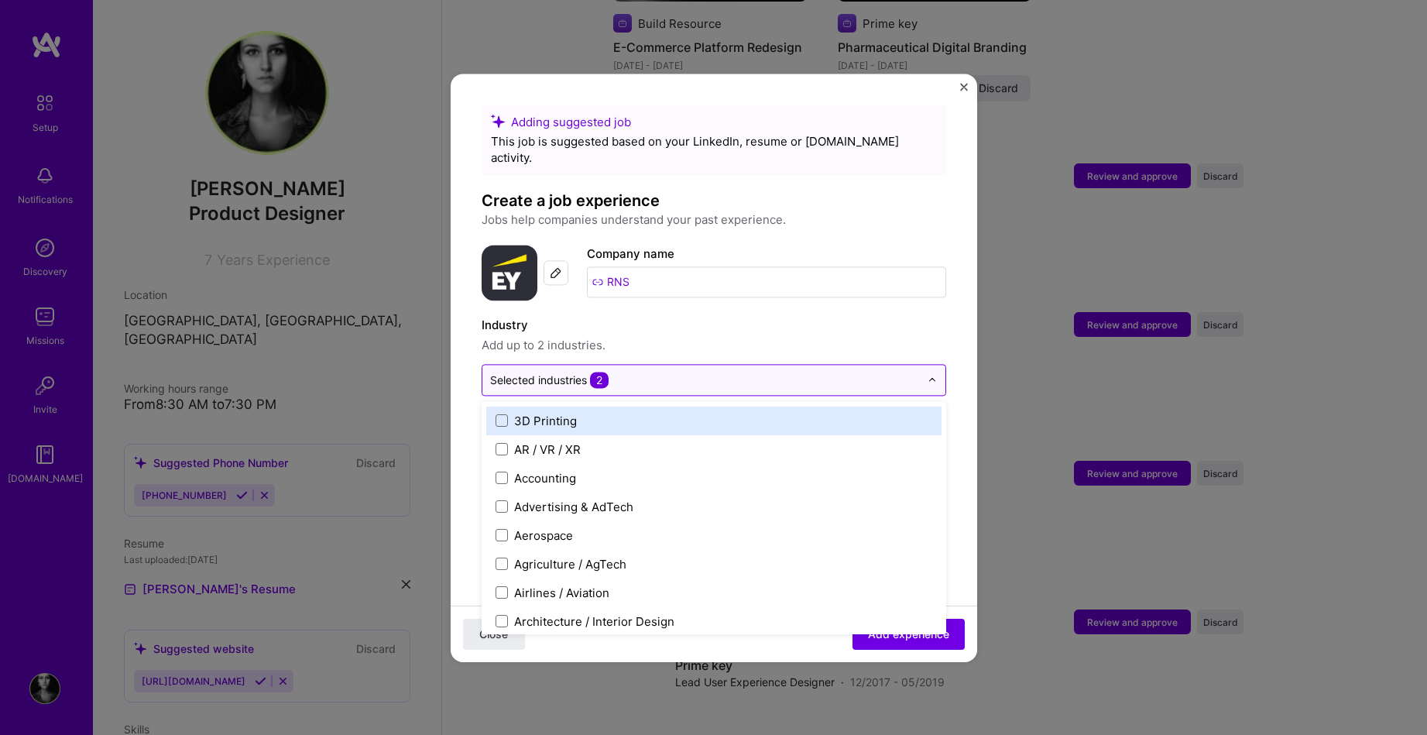
click at [670, 372] on div at bounding box center [705, 379] width 430 height 19
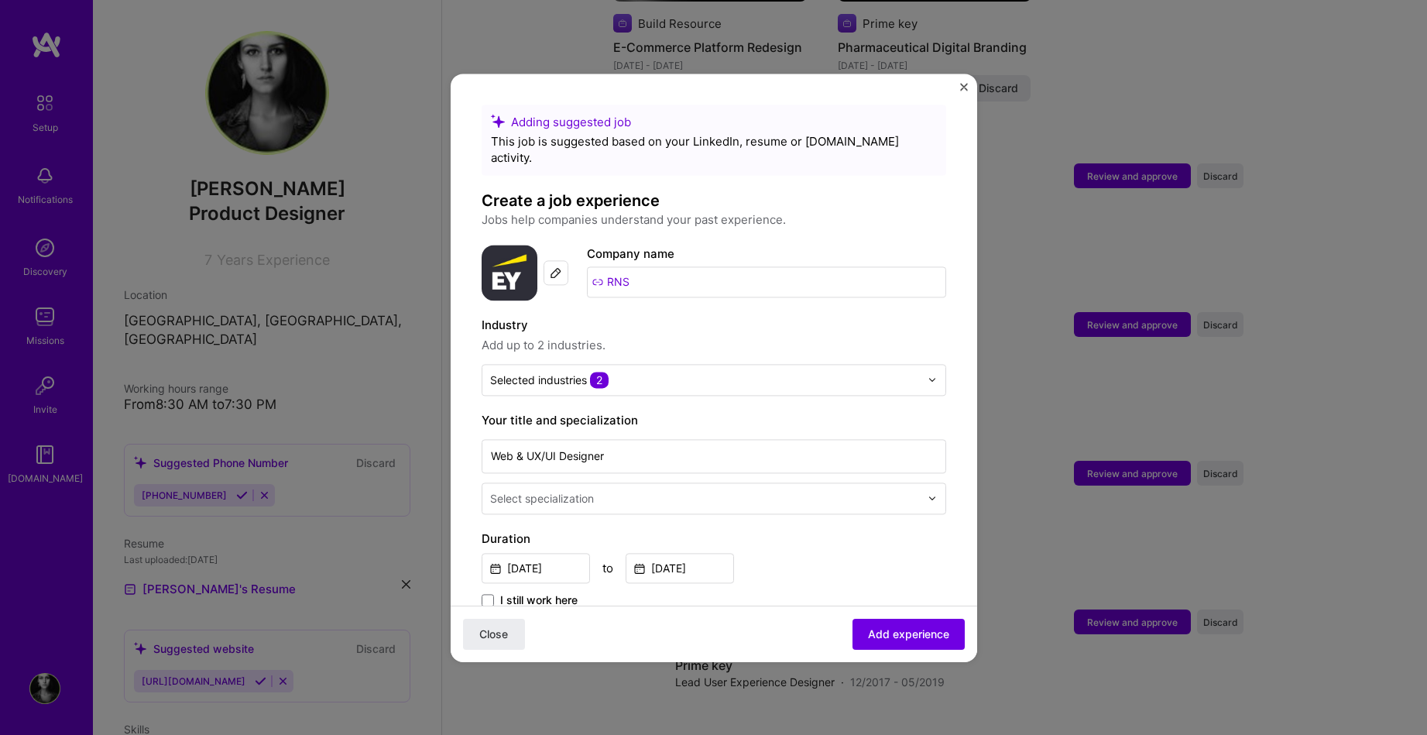
click at [696, 336] on span "Add up to 2 industries." at bounding box center [714, 345] width 465 height 19
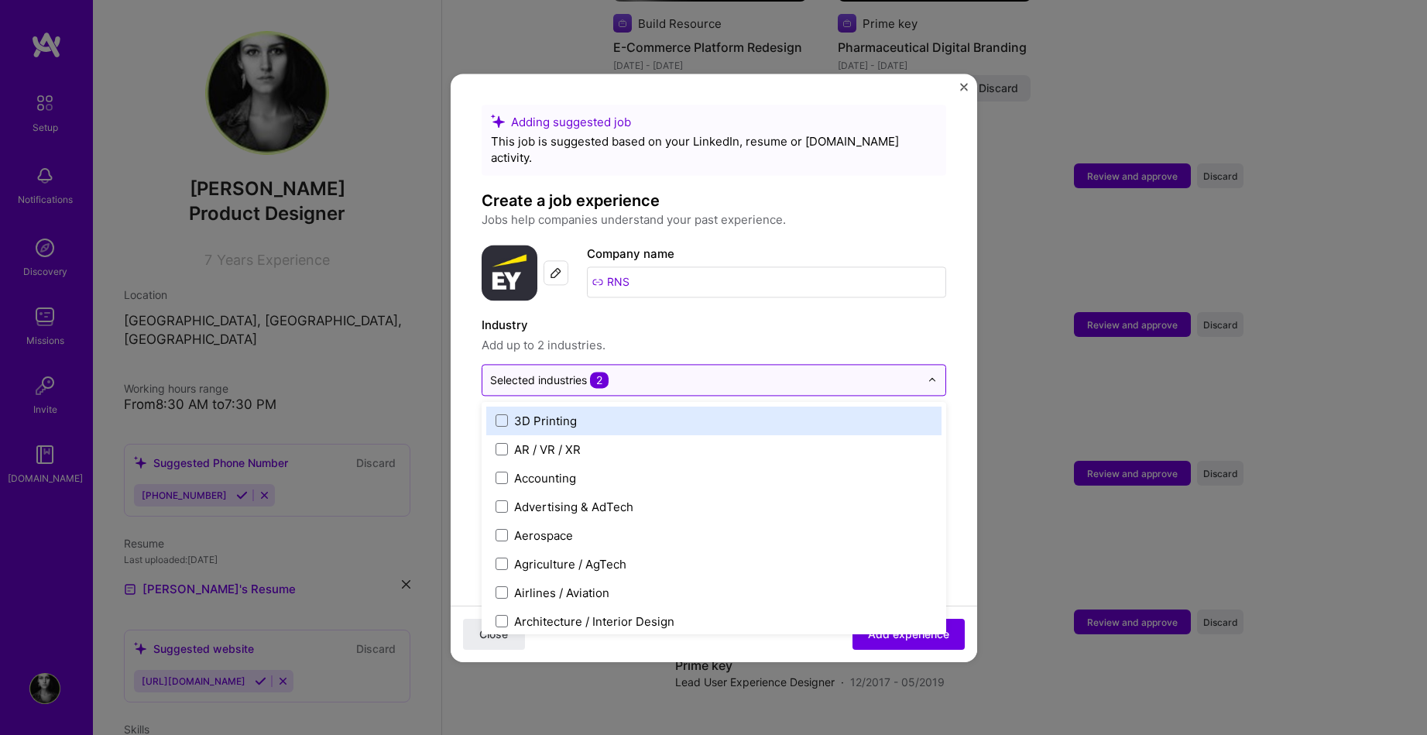
click at [685, 372] on input "text" at bounding box center [705, 380] width 430 height 16
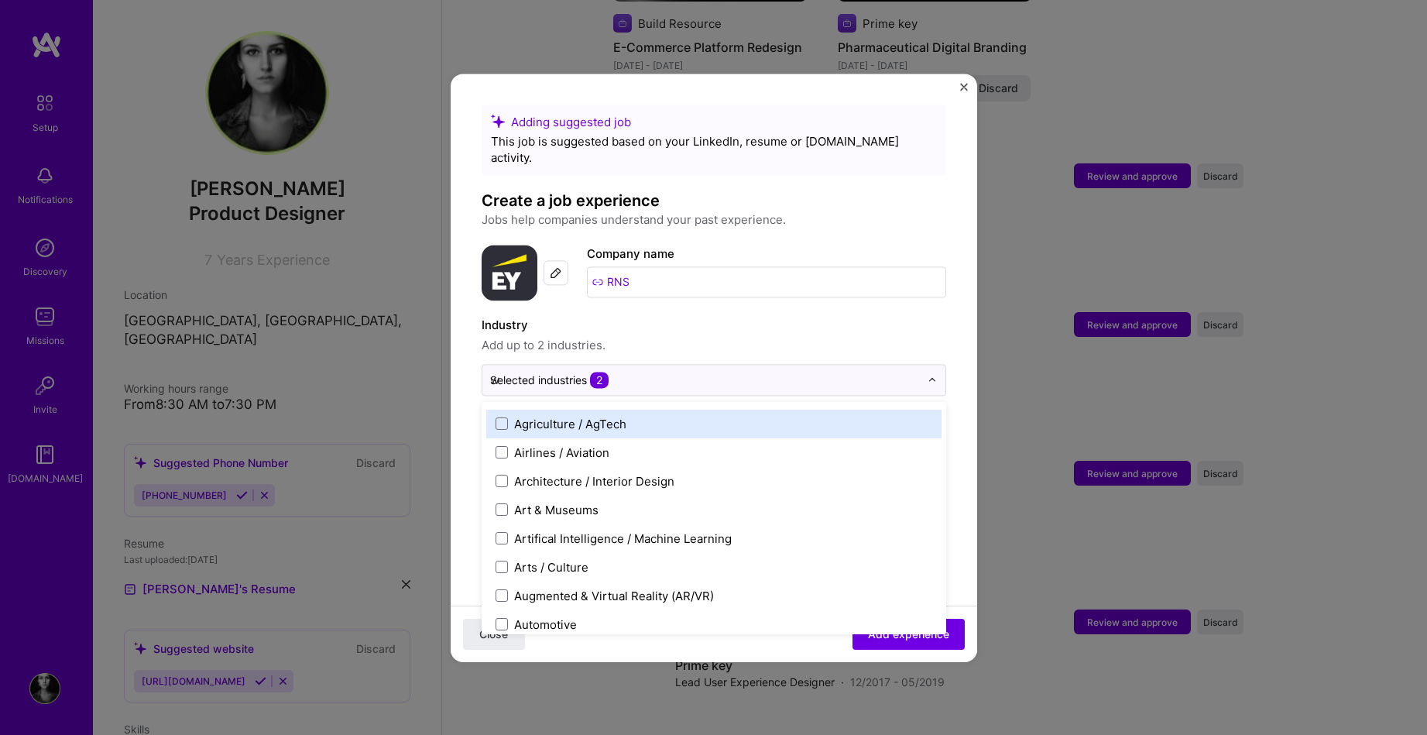
scroll to position [0, 0]
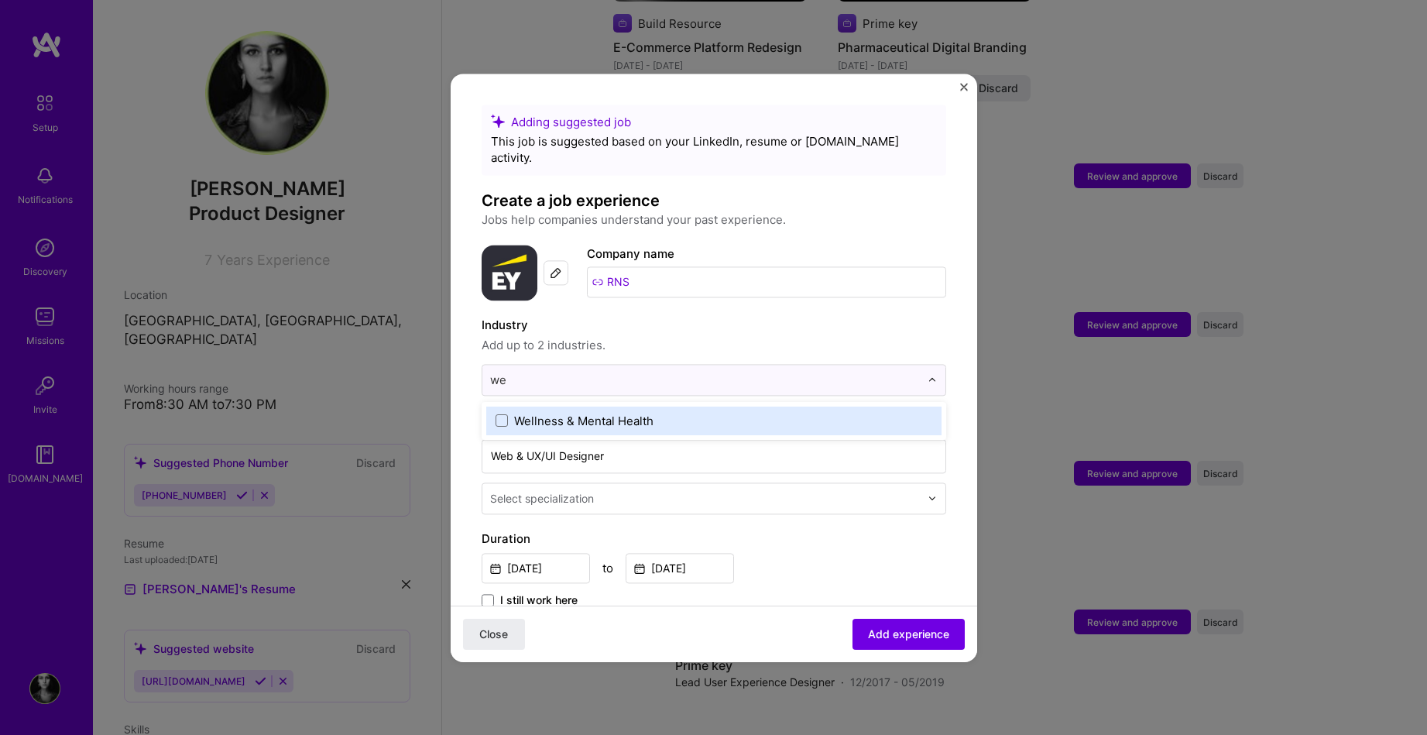
type input "w"
type input "desi"
click at [722, 336] on span "Add up to 2 industries." at bounding box center [714, 345] width 465 height 19
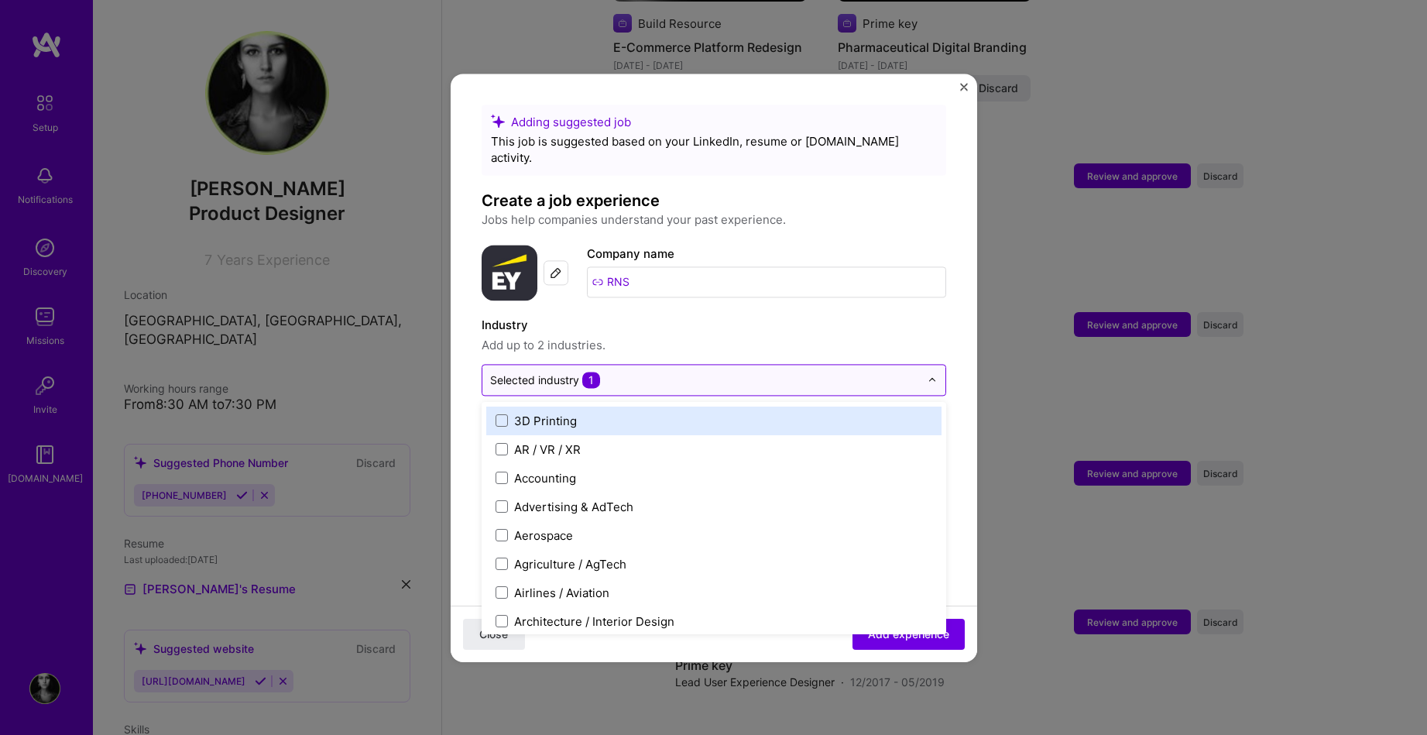
click at [750, 372] on input "text" at bounding box center [705, 380] width 430 height 16
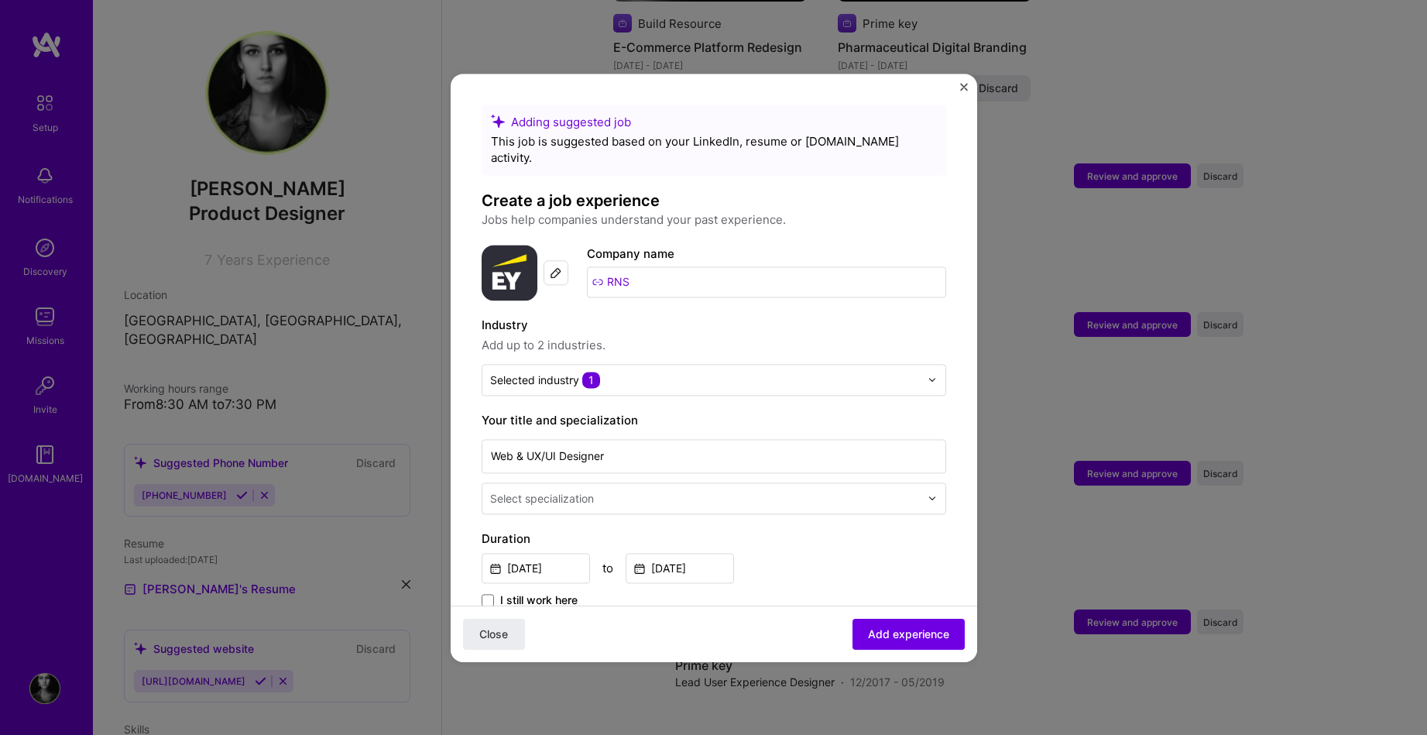
click at [751, 336] on span "Add up to 2 industries." at bounding box center [714, 345] width 465 height 19
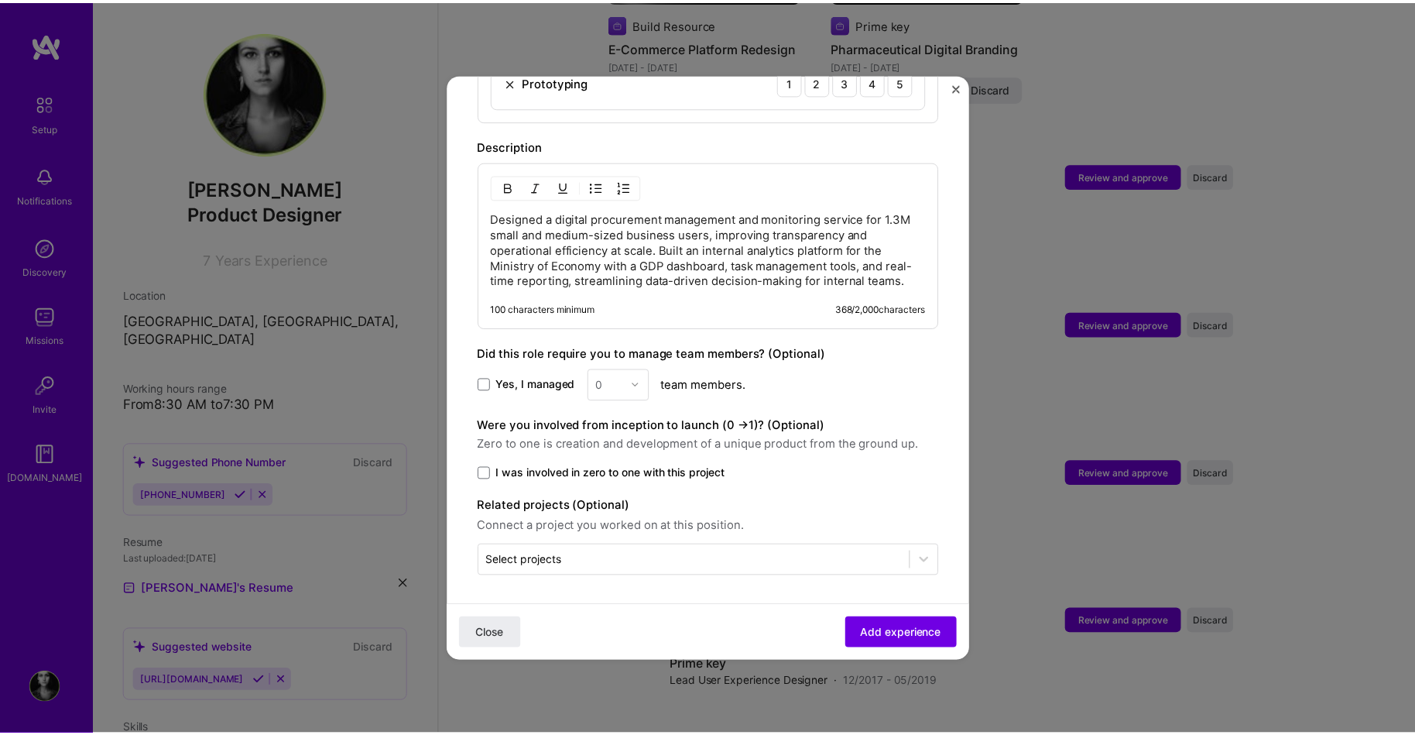
scroll to position [721, 0]
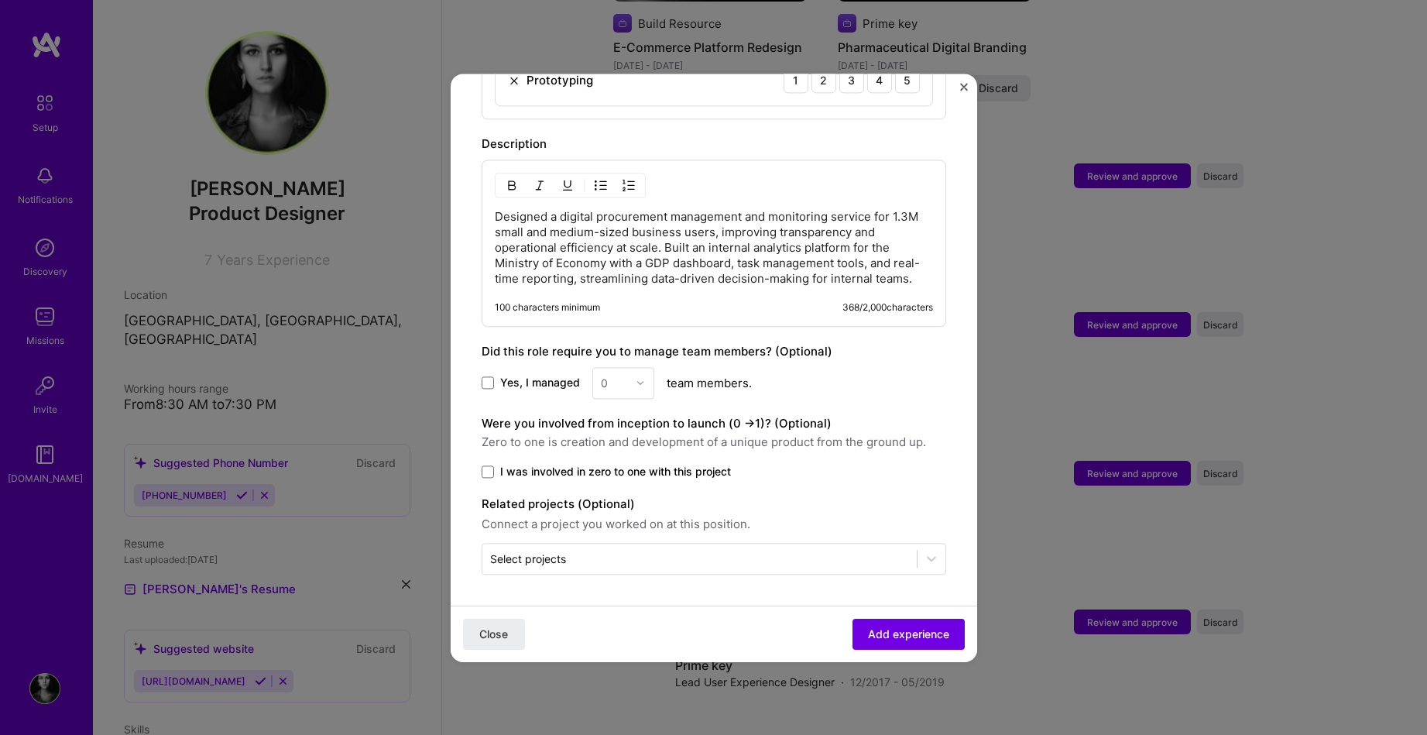
click at [960, 85] on img "Close" at bounding box center [964, 87] width 8 height 8
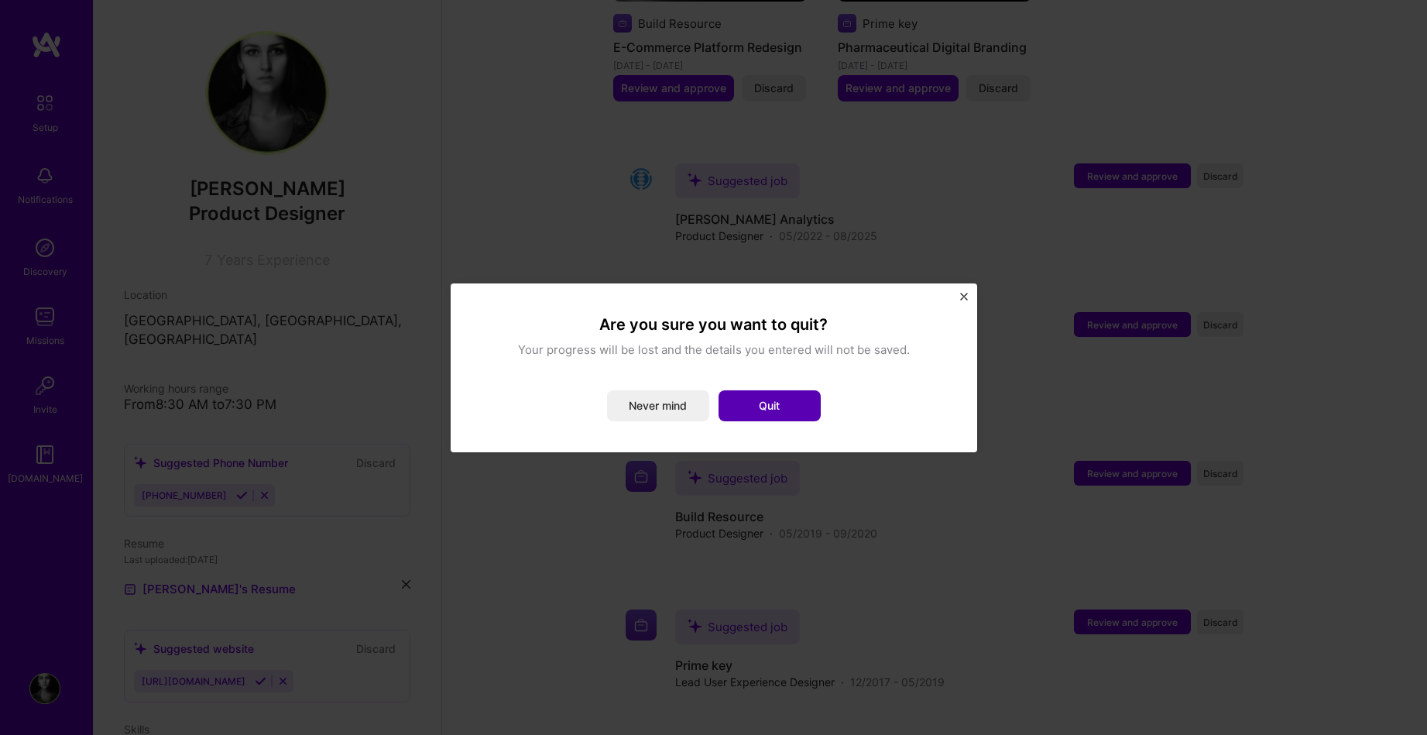
click at [776, 392] on button "Quit" at bounding box center [769, 405] width 102 height 31
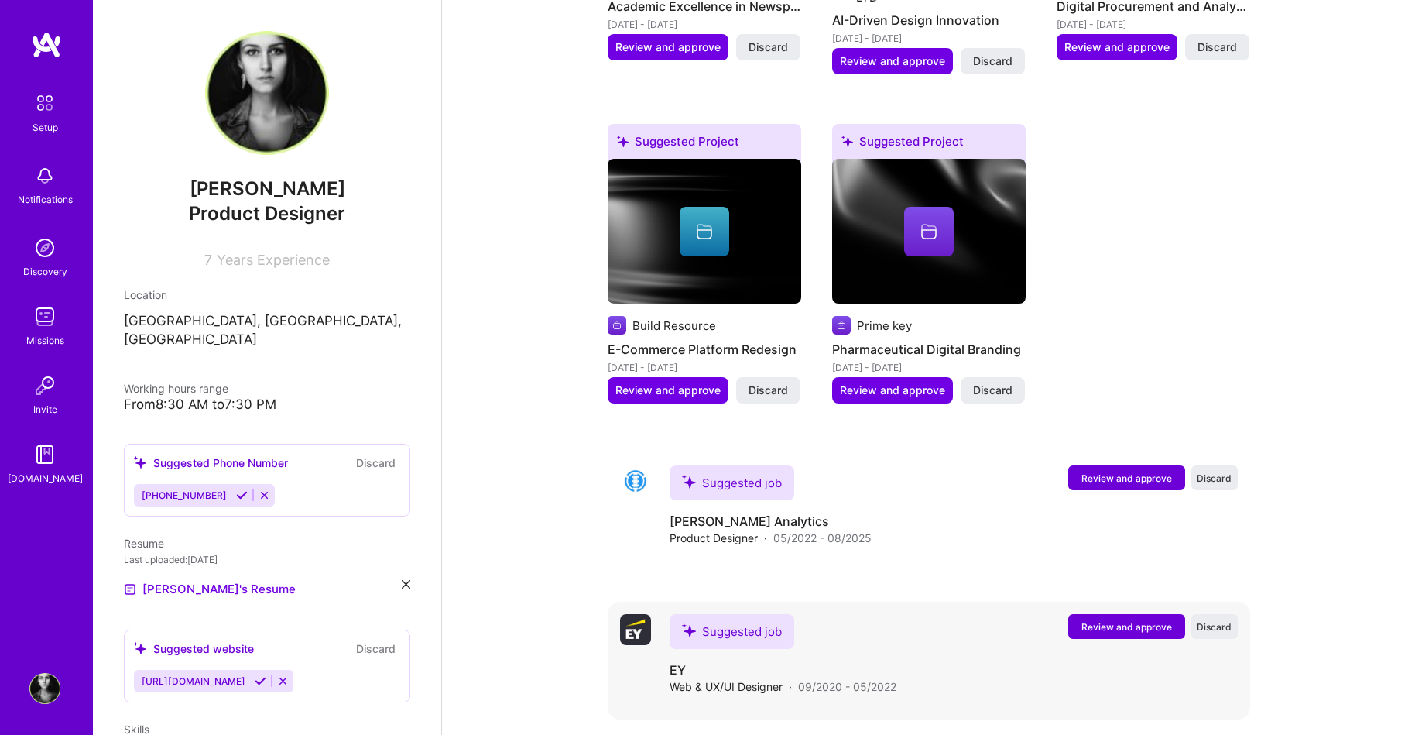
scroll to position [388, 0]
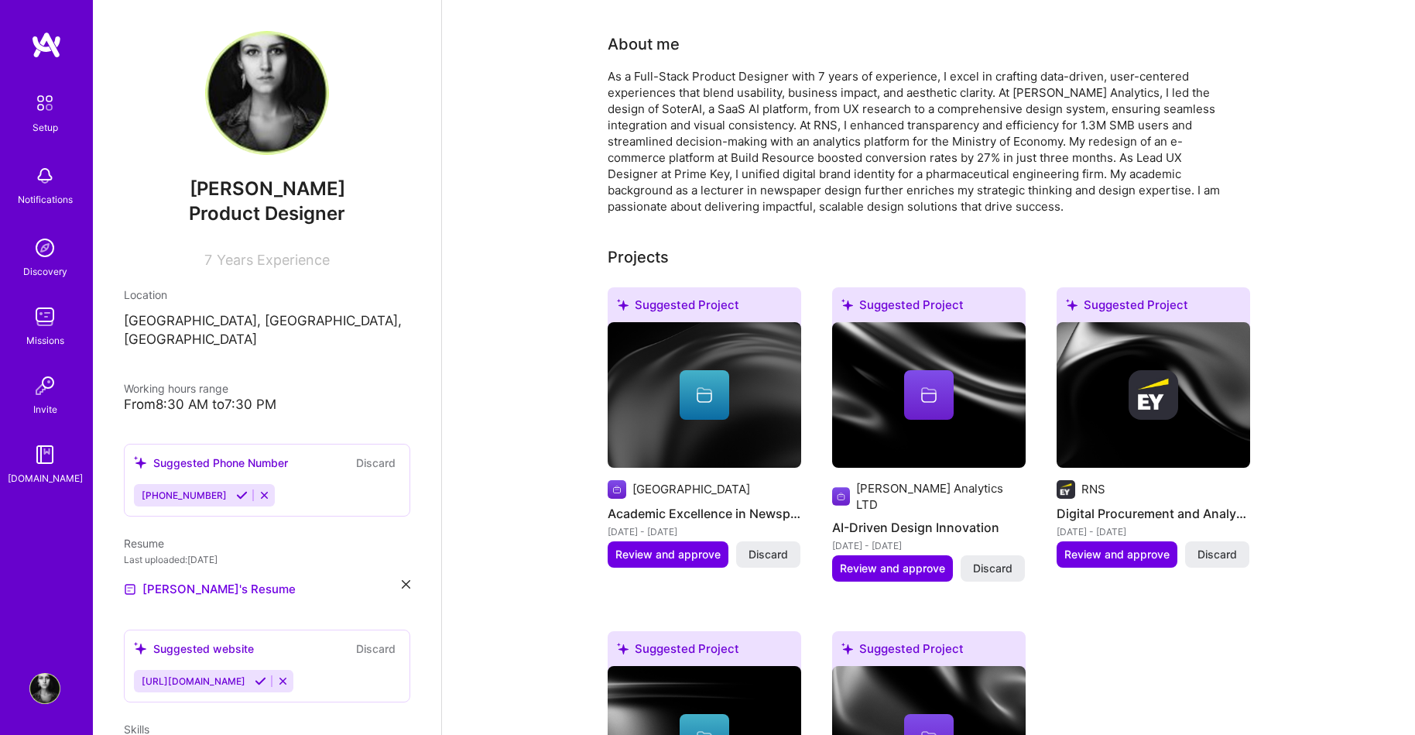
click at [763, 547] on span "Discard" at bounding box center [768, 554] width 39 height 15
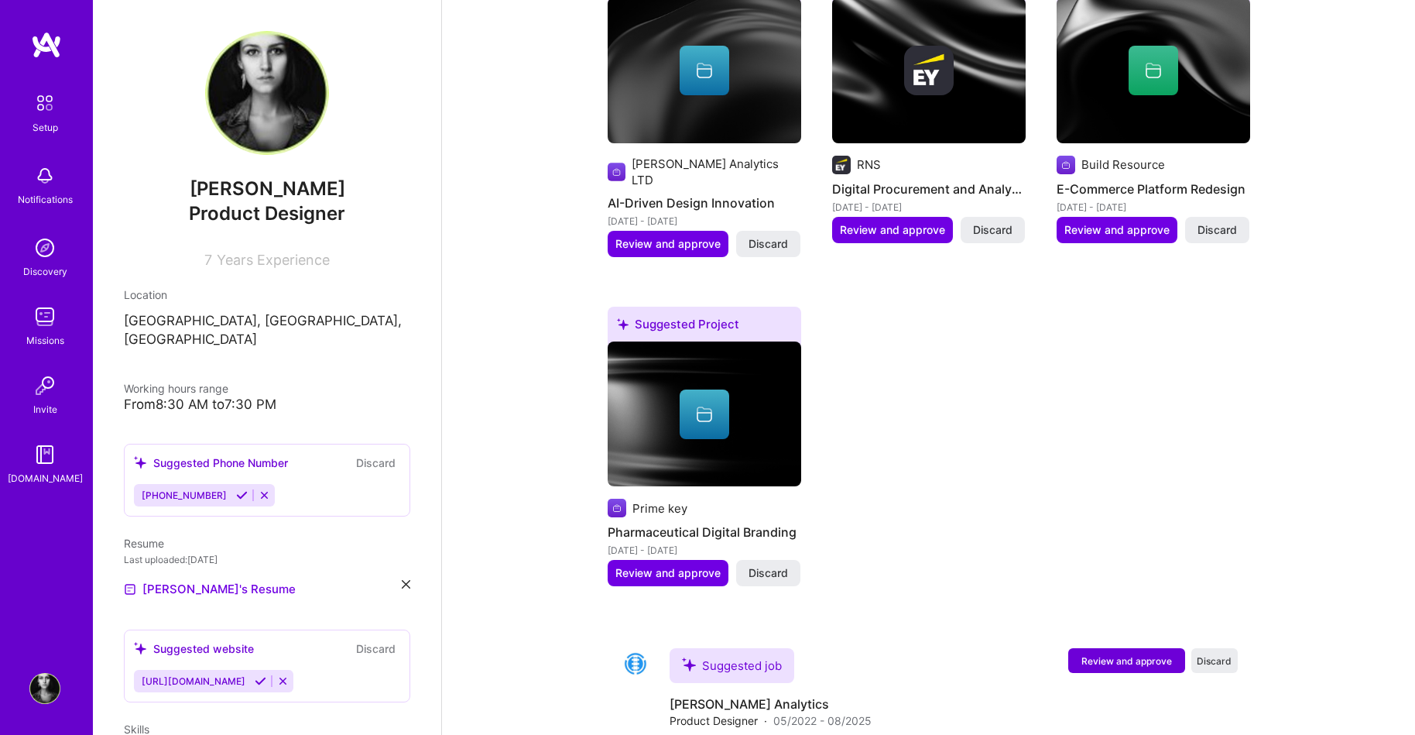
scroll to position [560, 0]
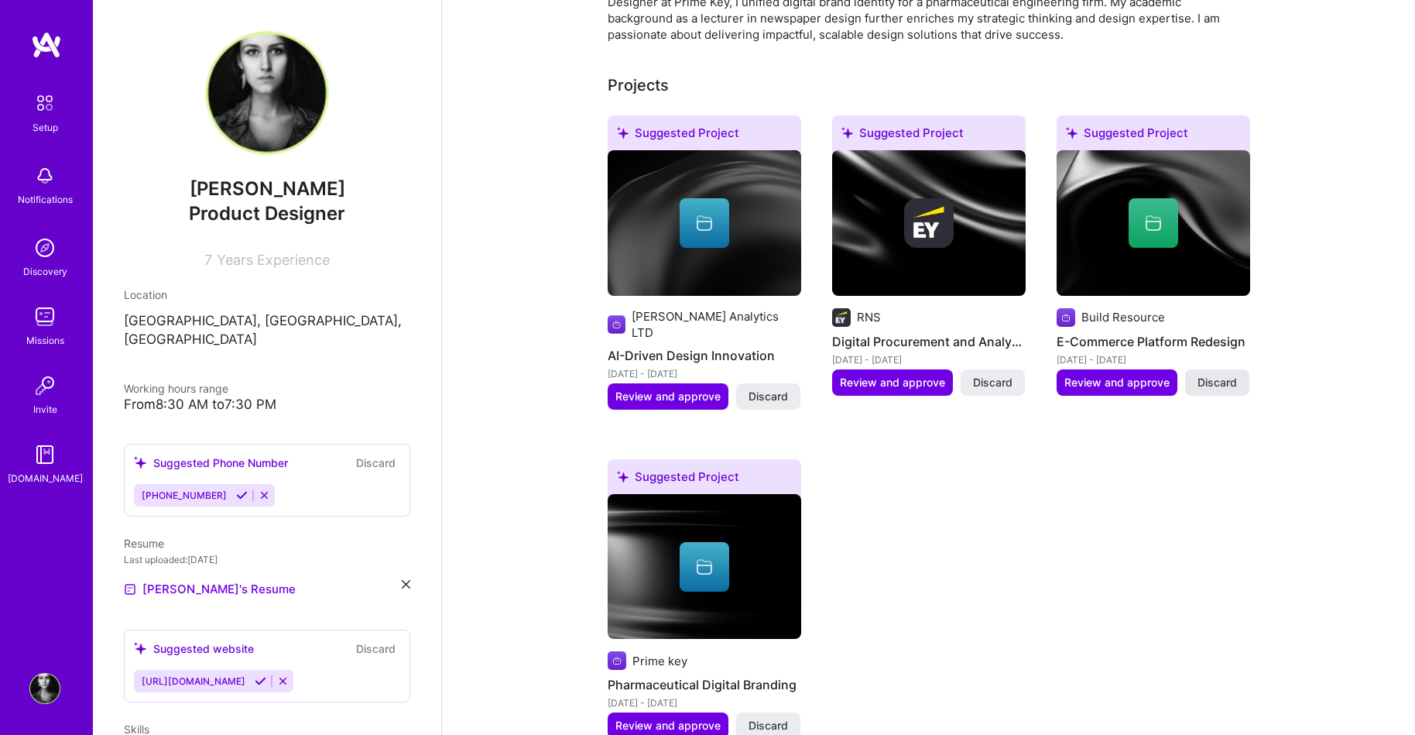
click at [1221, 375] on span "Discard" at bounding box center [1217, 382] width 39 height 15
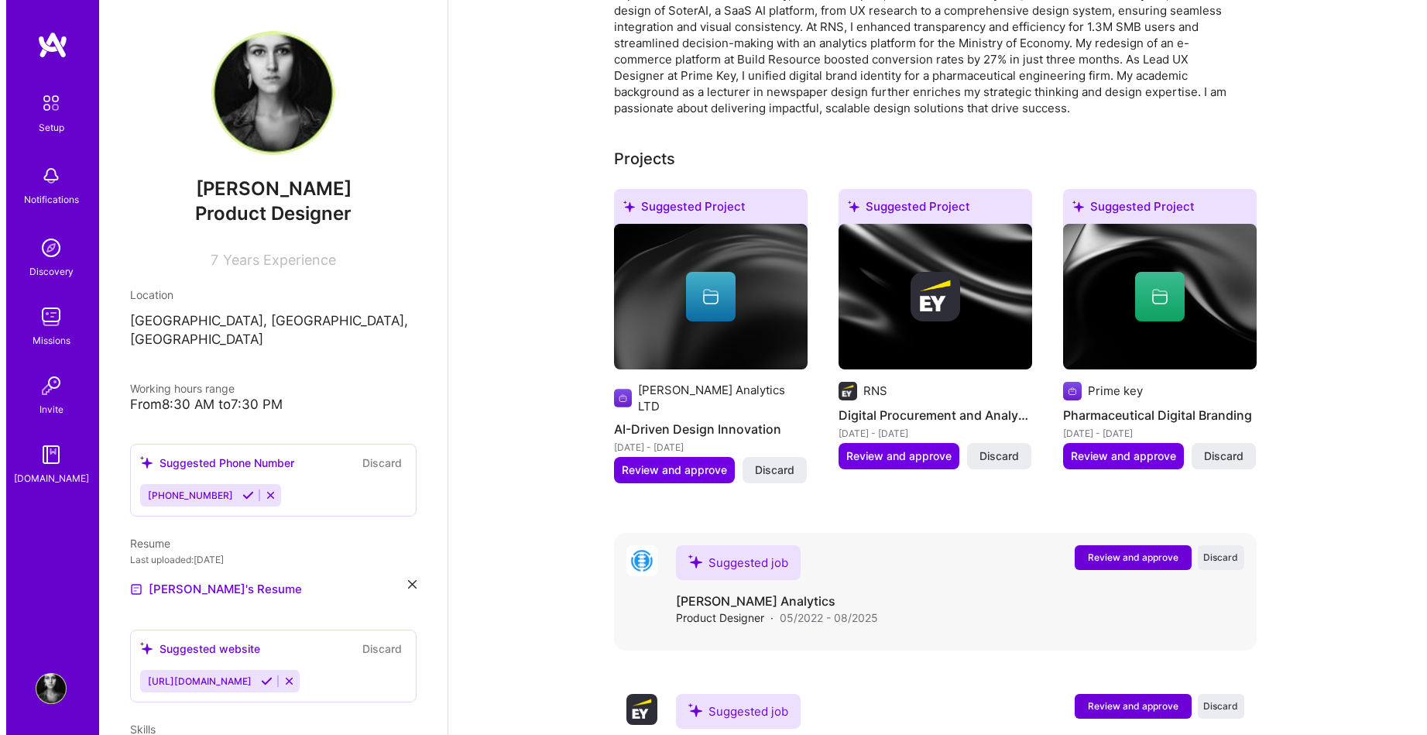
scroll to position [485, 0]
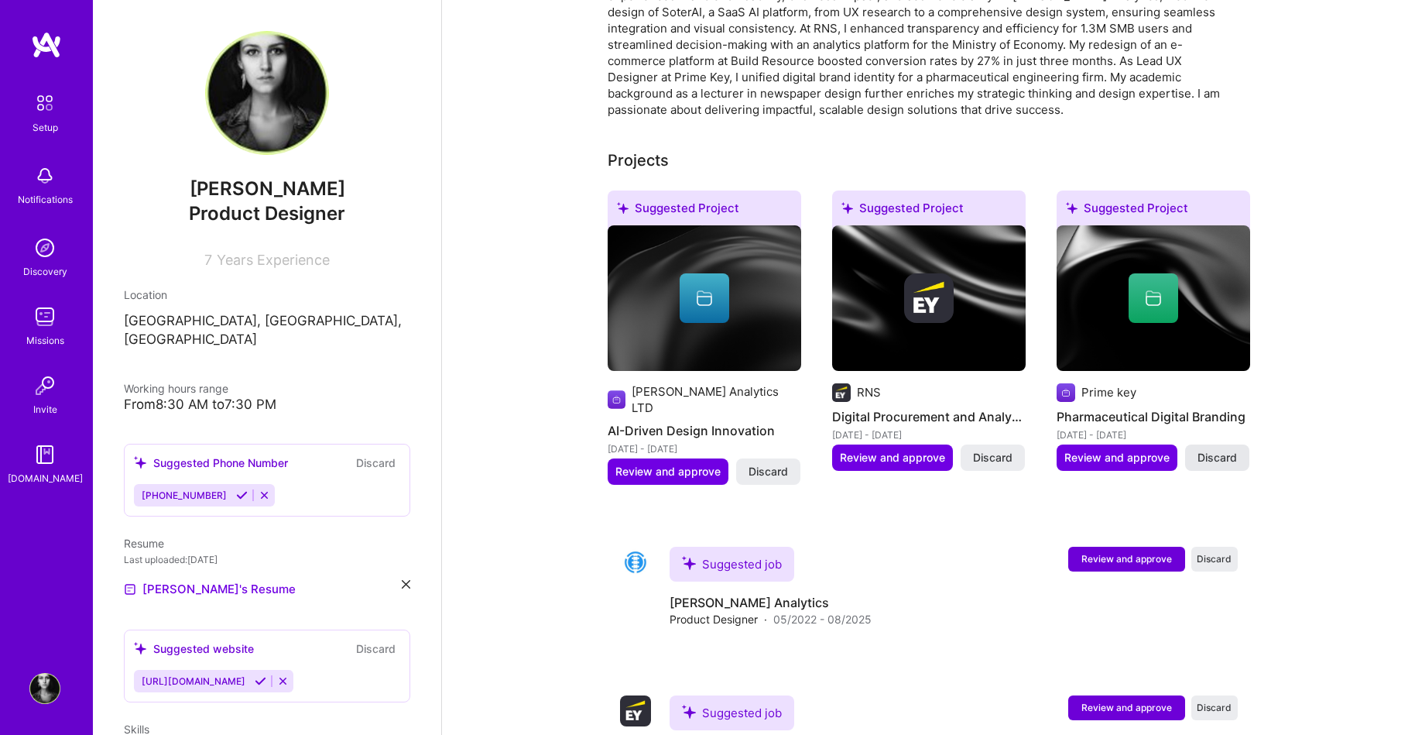
click at [1215, 450] on span "Discard" at bounding box center [1217, 457] width 39 height 15
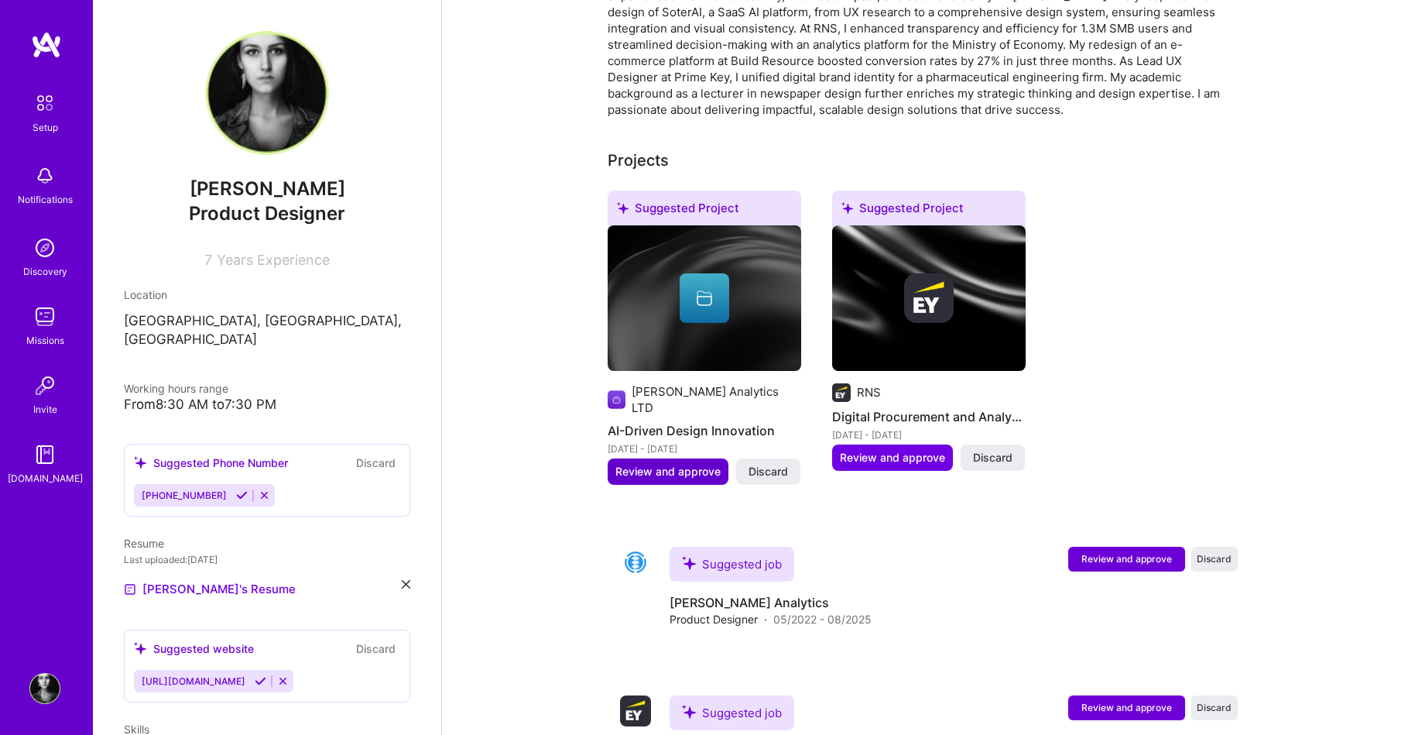
click at [691, 464] on span "Review and approve" at bounding box center [667, 471] width 105 height 15
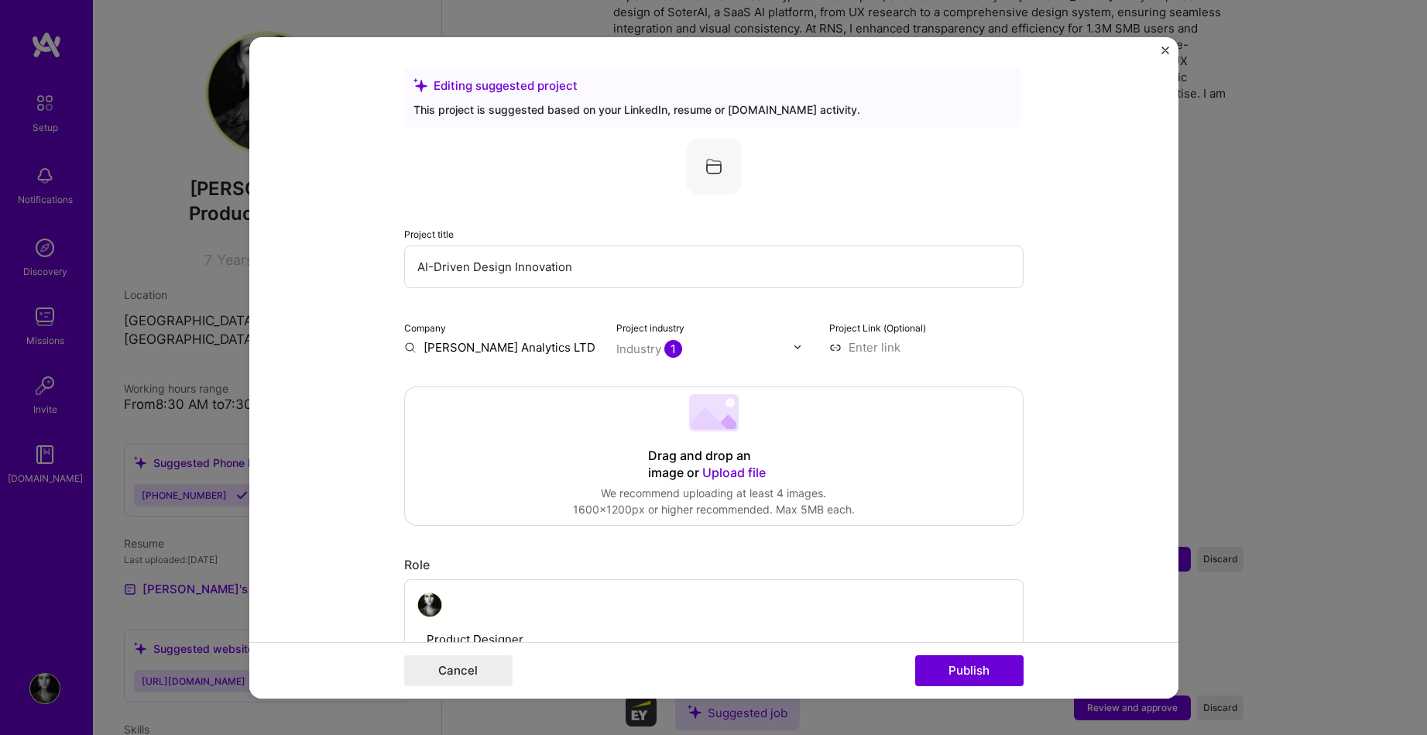
click at [468, 272] on input "AI-Driven Design Innovation" at bounding box center [713, 266] width 619 height 43
click at [464, 266] on input "AI-Driven Design Innovation" at bounding box center [713, 266] width 619 height 43
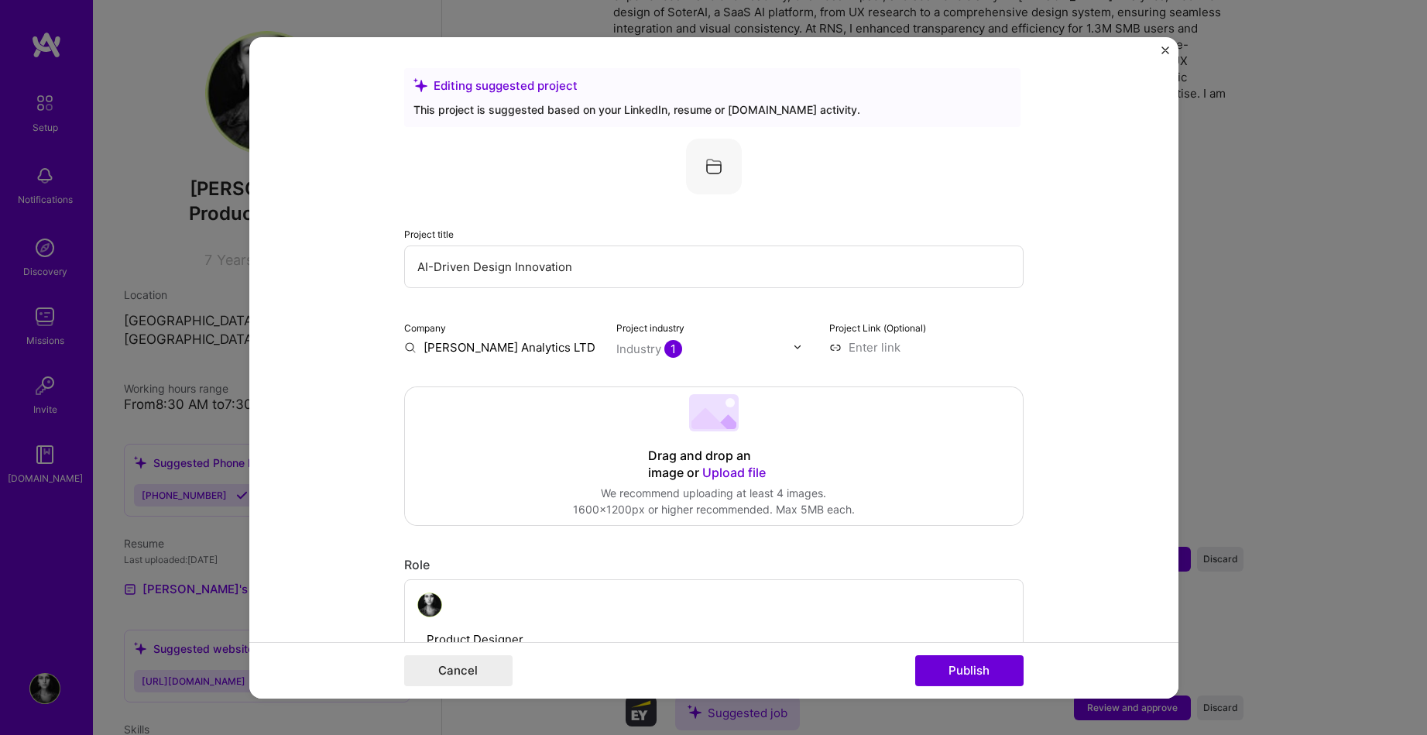
click at [464, 266] on input "AI-Driven Design Innovation" at bounding box center [713, 266] width 619 height 43
type input "AI SaaS Platform"
click at [658, 454] on div "Drag and drop an image or Upload file" at bounding box center [714, 464] width 132 height 34
